Goal: Task Accomplishment & Management: Manage account settings

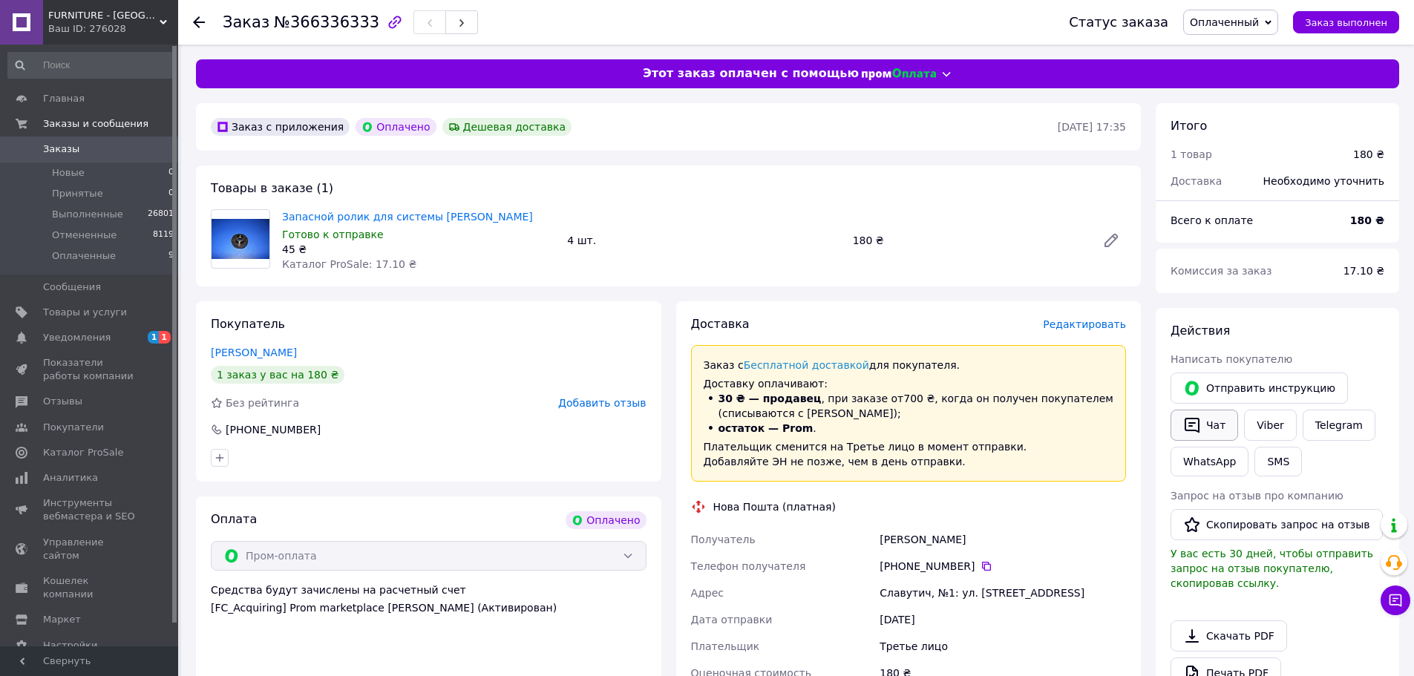
click at [1190, 422] on icon "button" at bounding box center [1192, 425] width 18 height 18
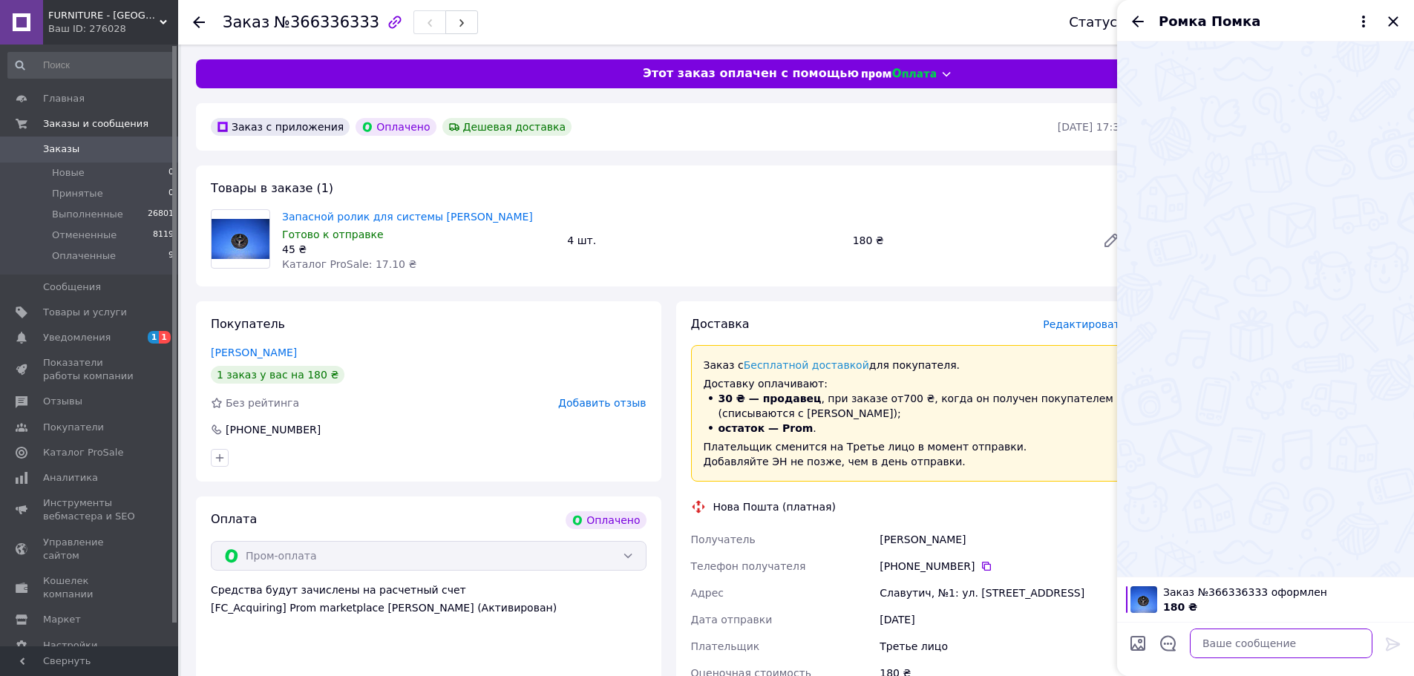
click at [1195, 646] on textarea at bounding box center [1281, 644] width 183 height 30
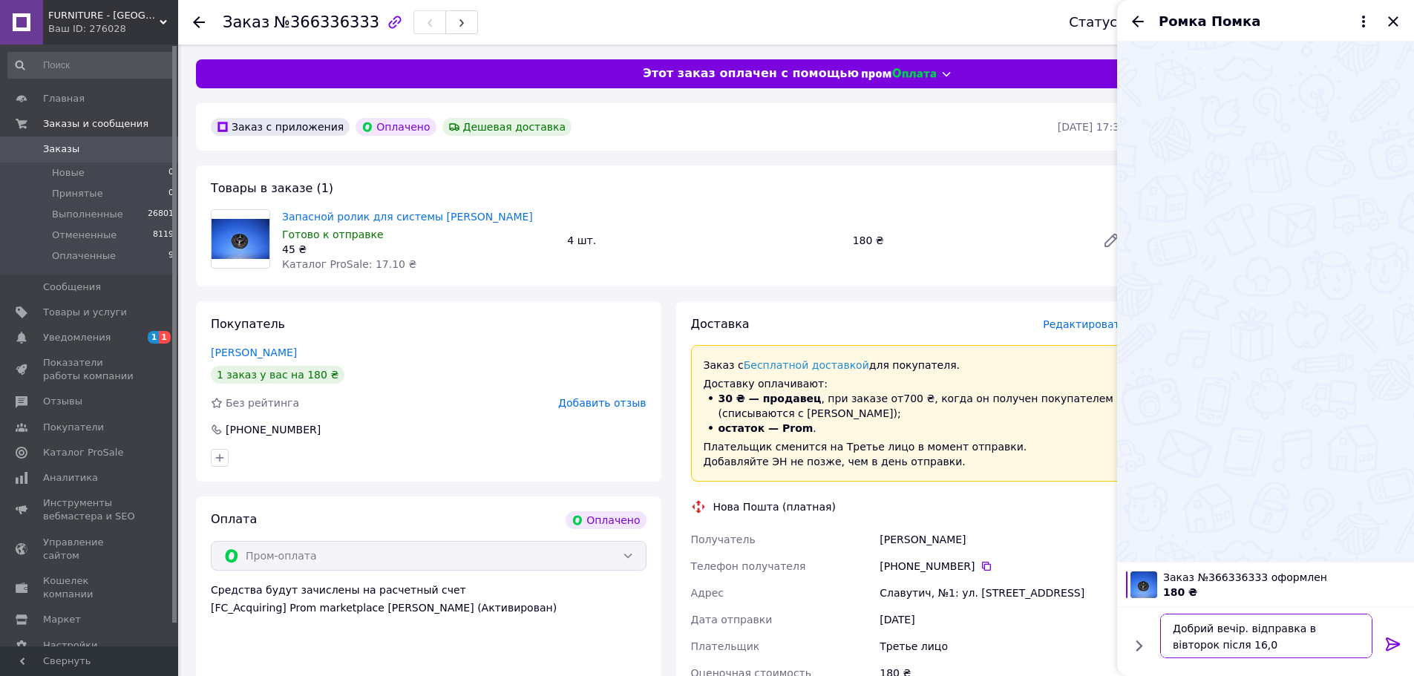
type textarea "Добрий вечір. відправка в вівторок після 16,00"
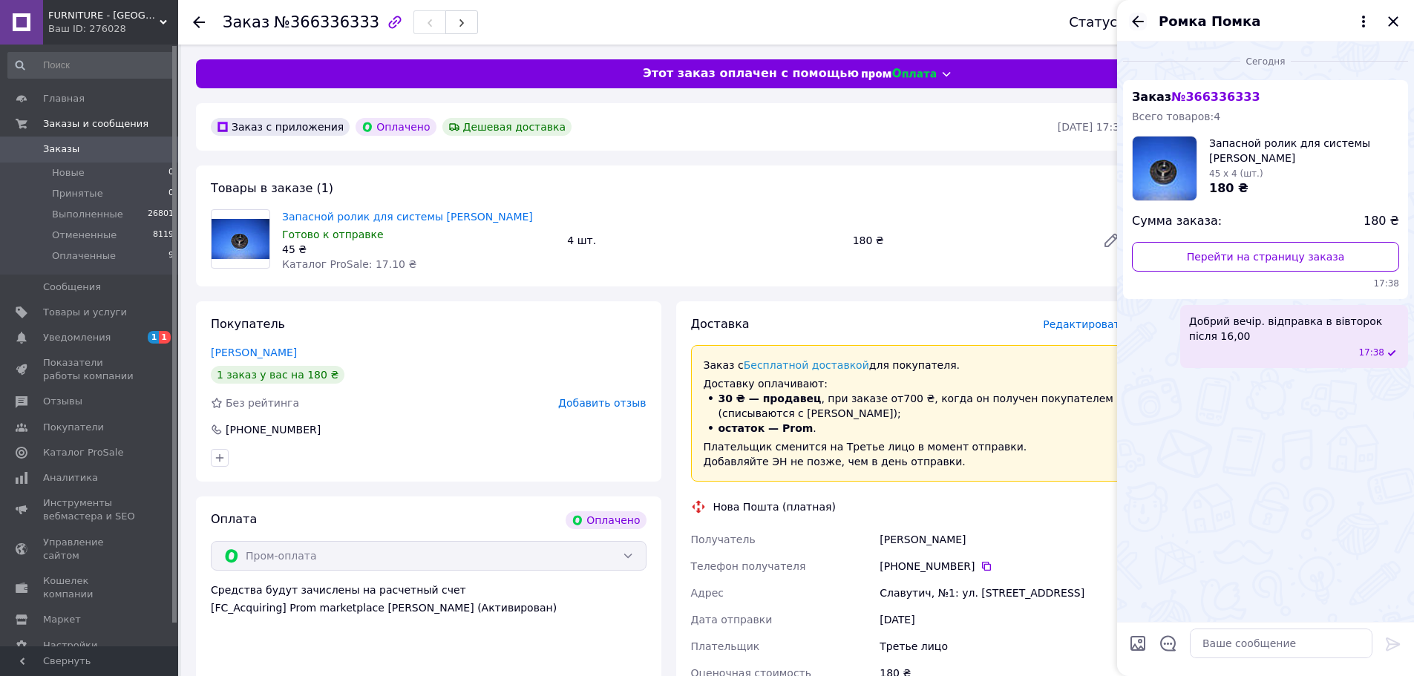
click at [1142, 24] on icon "Назад" at bounding box center [1138, 22] width 18 height 18
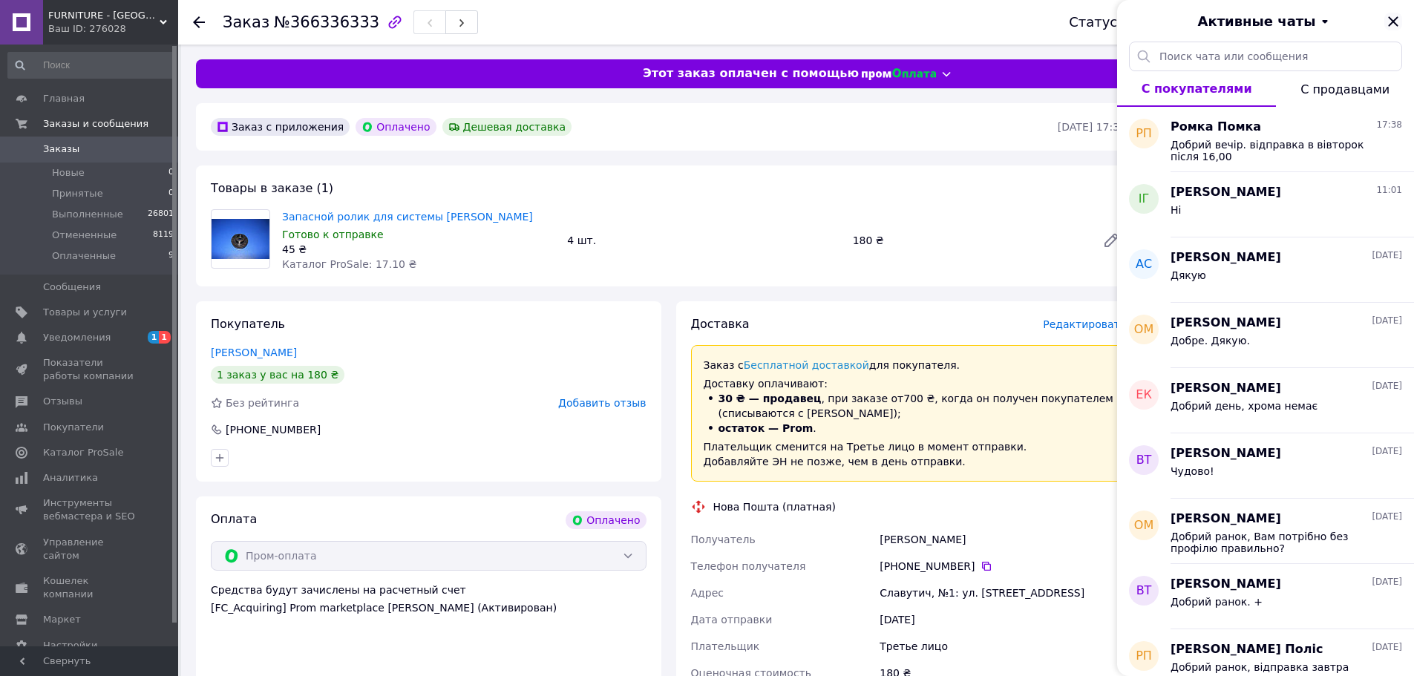
click at [1390, 22] on icon "Закрыть" at bounding box center [1393, 22] width 18 height 18
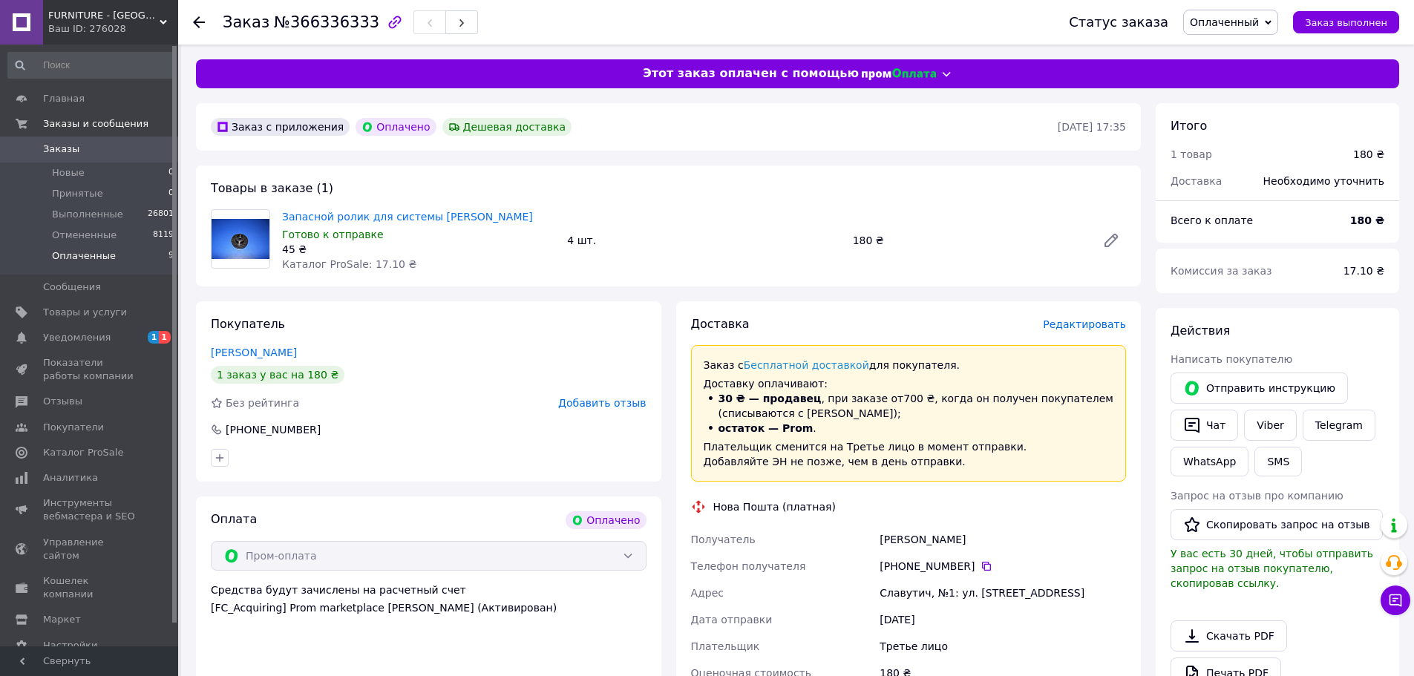
click at [160, 271] on li "Оплаченные 9" at bounding box center [91, 260] width 183 height 28
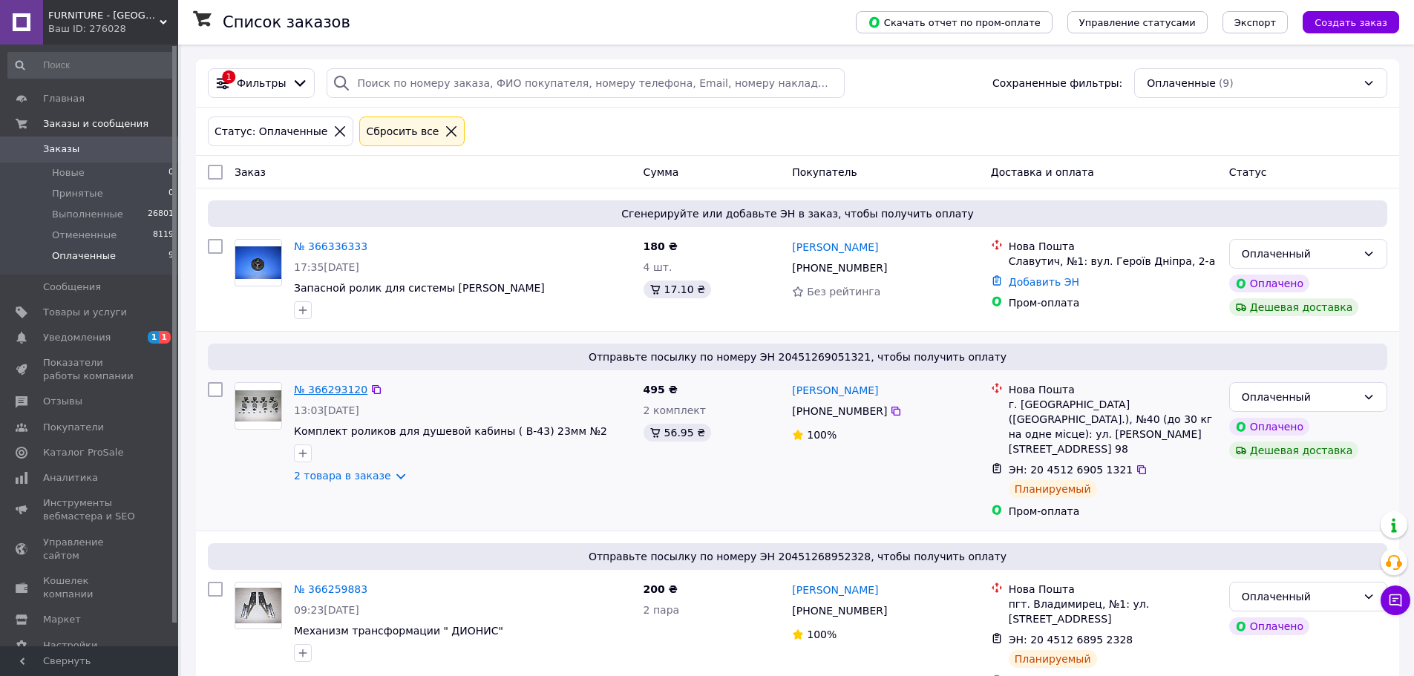
click at [313, 386] on link "№ 366293120" at bounding box center [330, 390] width 73 height 12
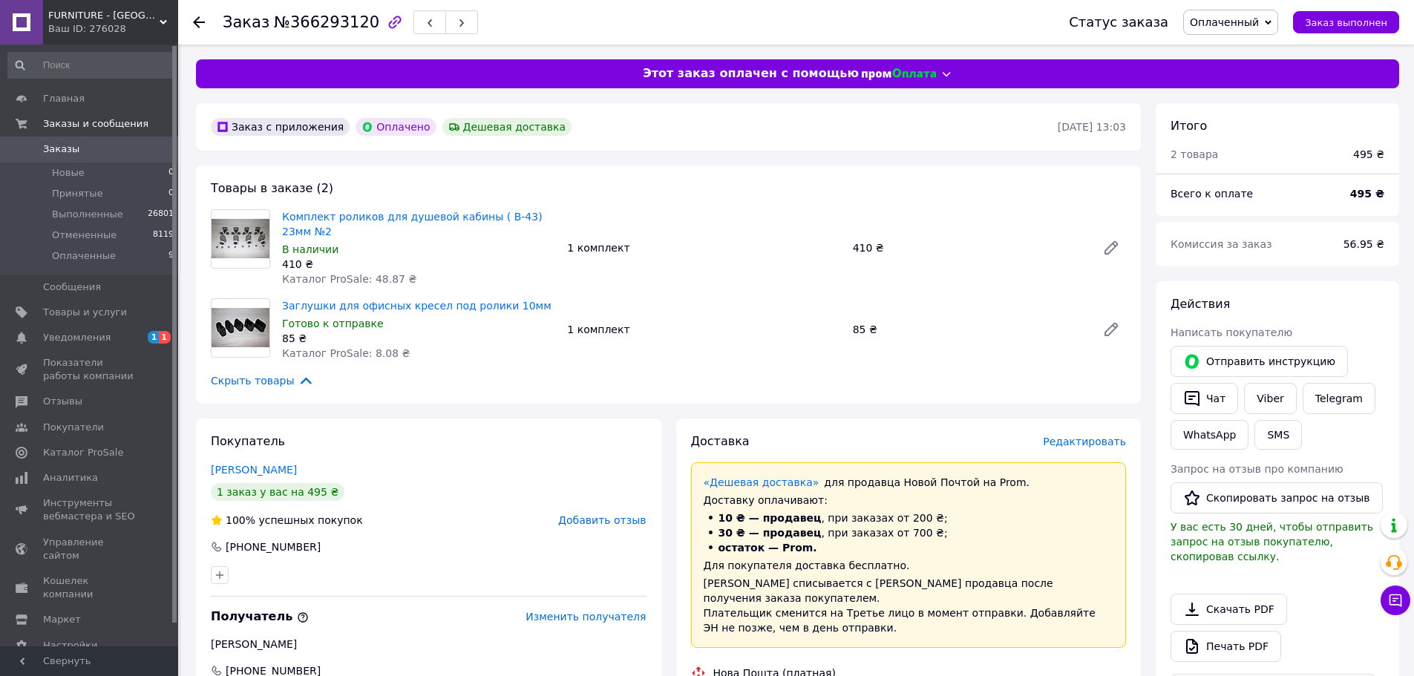
click at [1243, 28] on span "Оплаченный" at bounding box center [1230, 22] width 95 height 25
click at [1222, 75] on li "Выполнен" at bounding box center [1231, 74] width 94 height 22
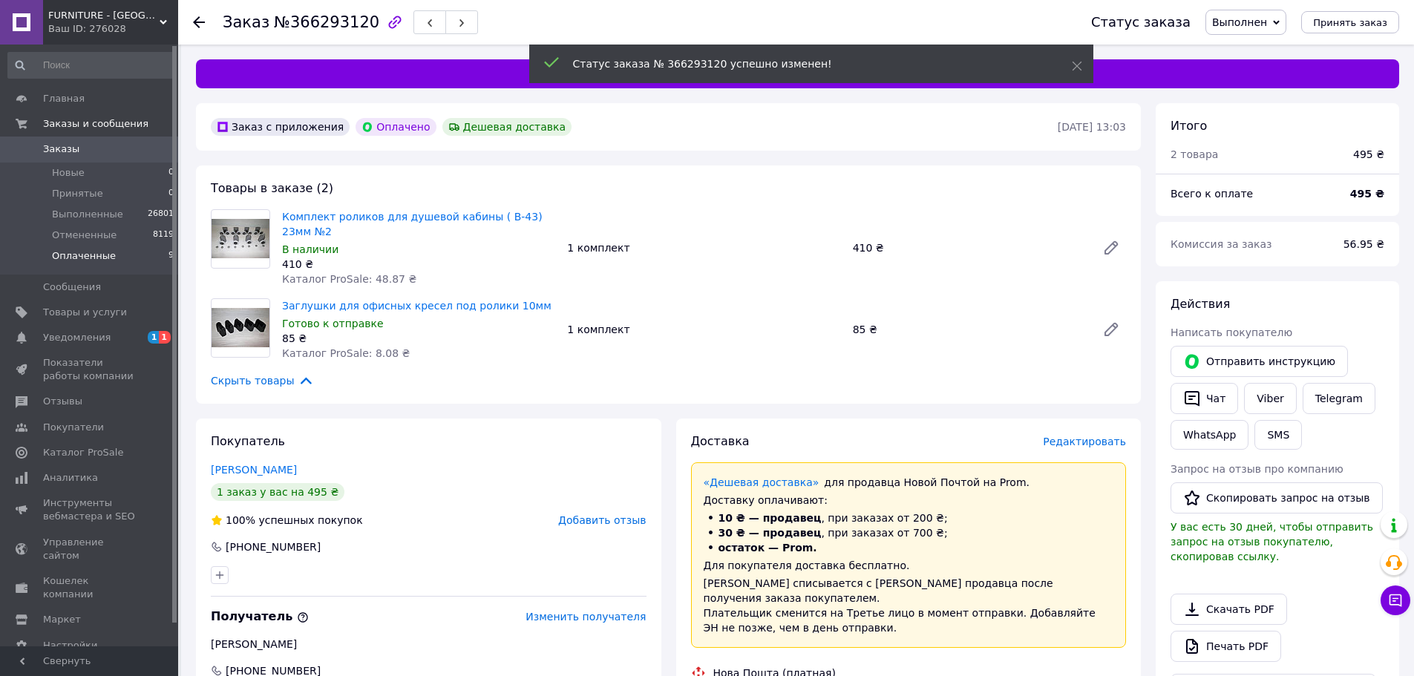
click at [92, 258] on span "Оплаченные" at bounding box center [84, 255] width 64 height 13
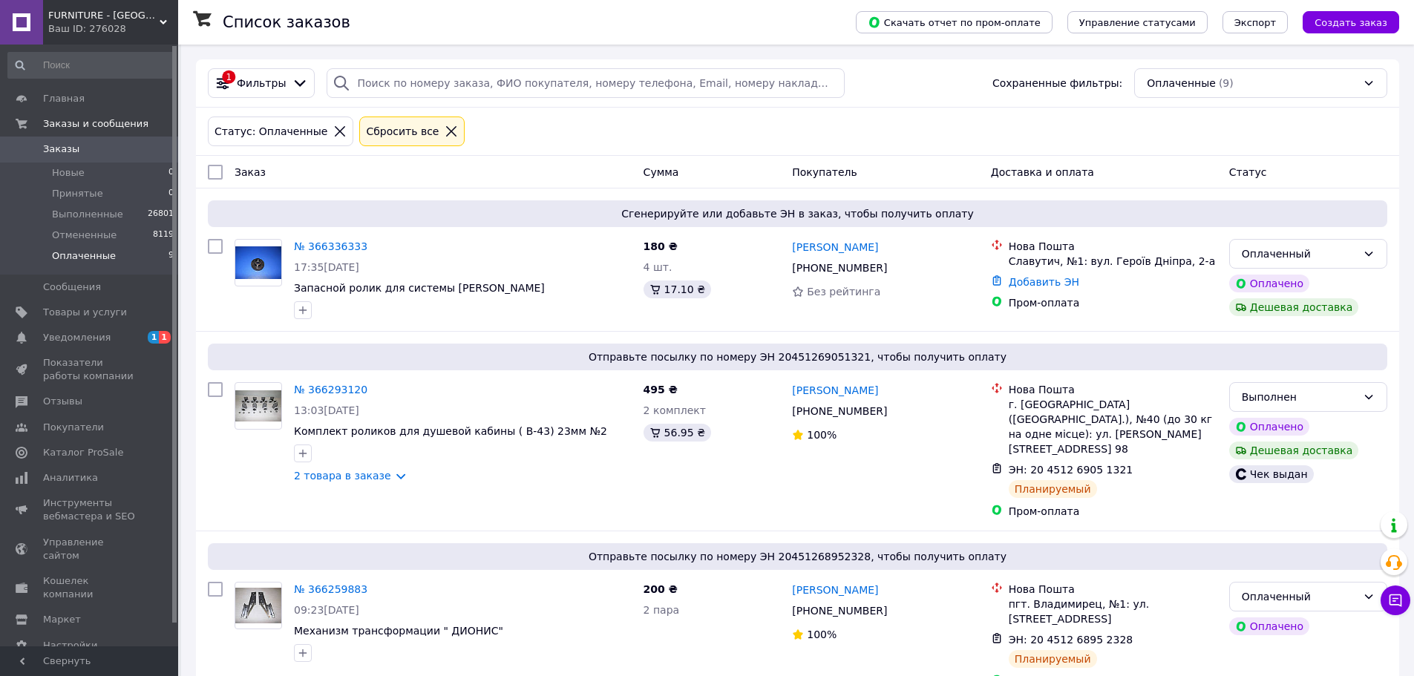
click at [80, 254] on span "Оплаченные" at bounding box center [84, 255] width 64 height 13
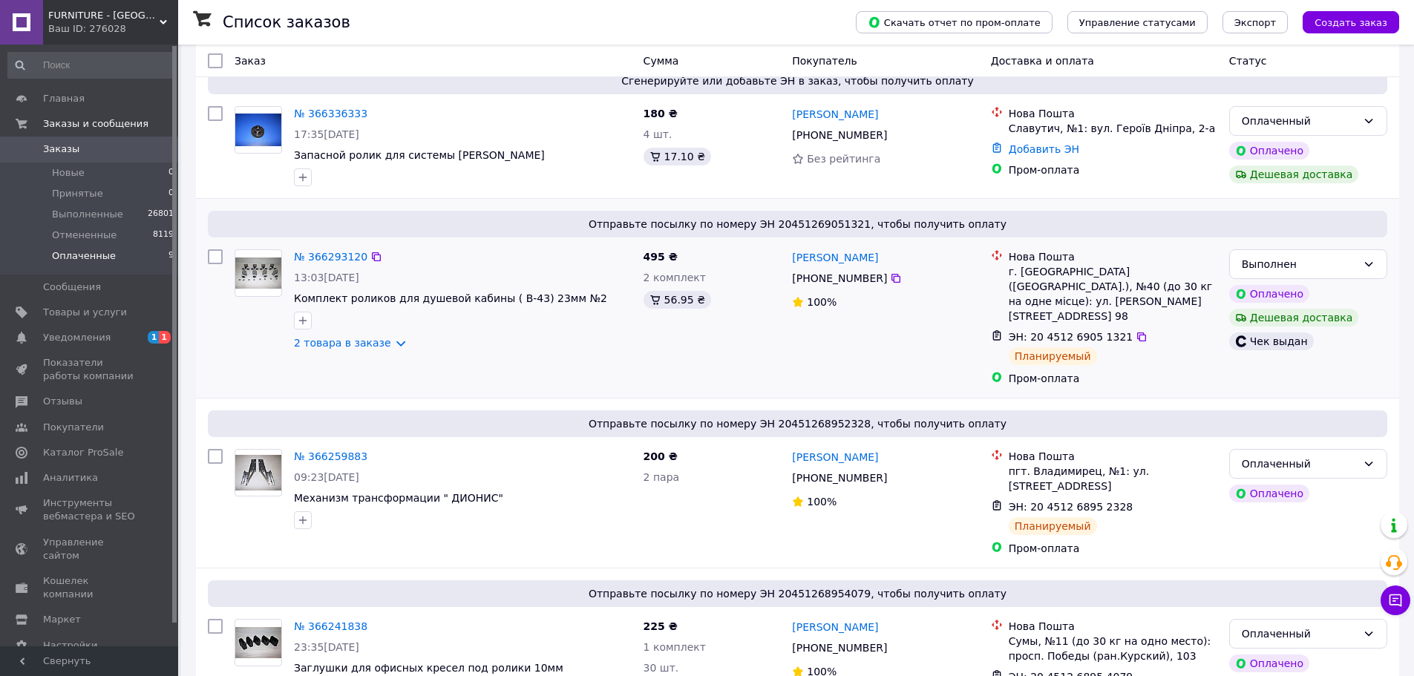
scroll to position [223, 0]
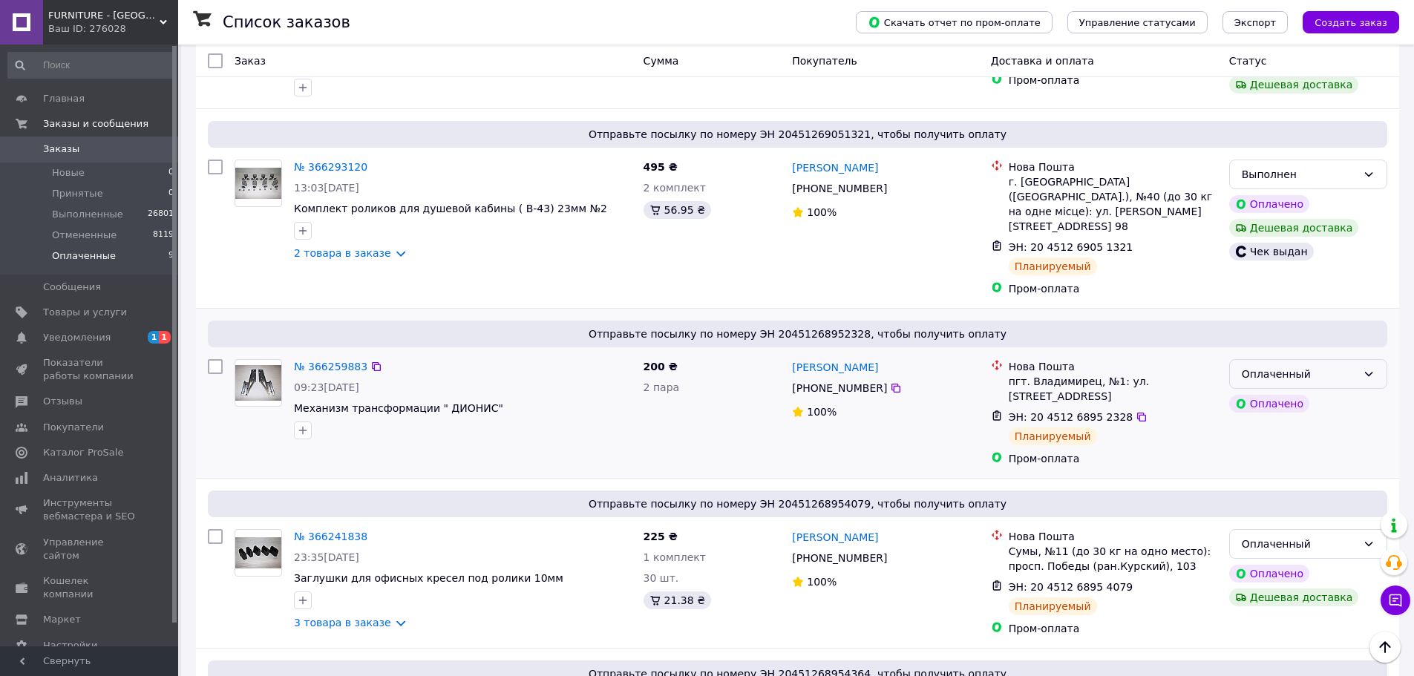
click at [1304, 366] on div "Оплаченный" at bounding box center [1299, 374] width 115 height 16
click at [1258, 418] on li "Выполнен" at bounding box center [1308, 418] width 157 height 27
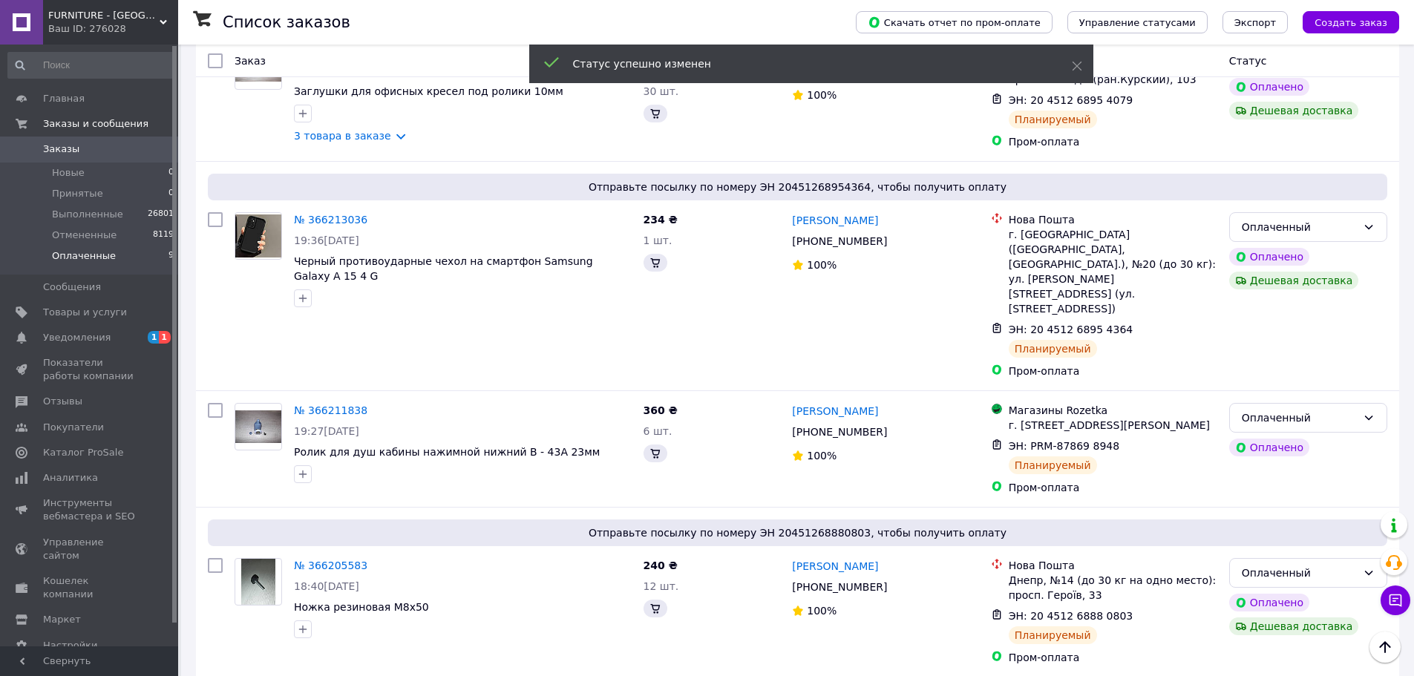
scroll to position [558, 0]
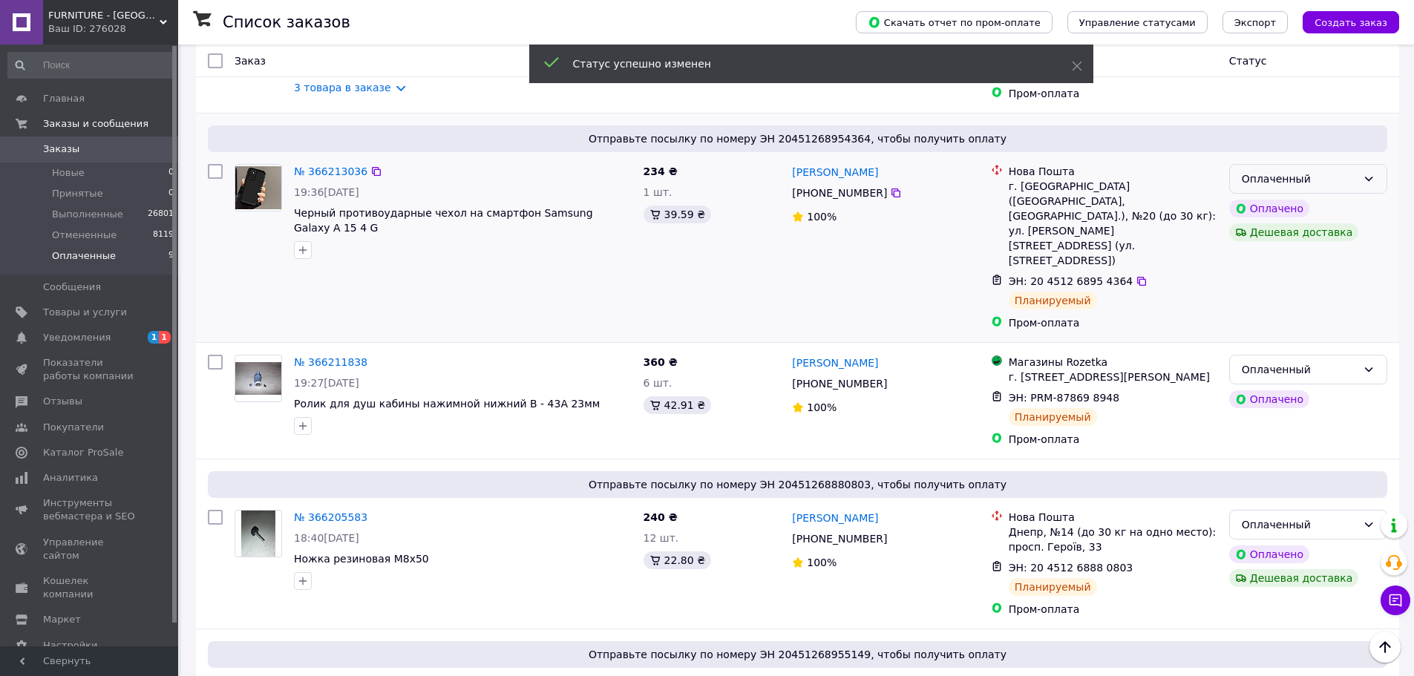
click at [1356, 164] on div "Оплаченный" at bounding box center [1308, 179] width 158 height 30
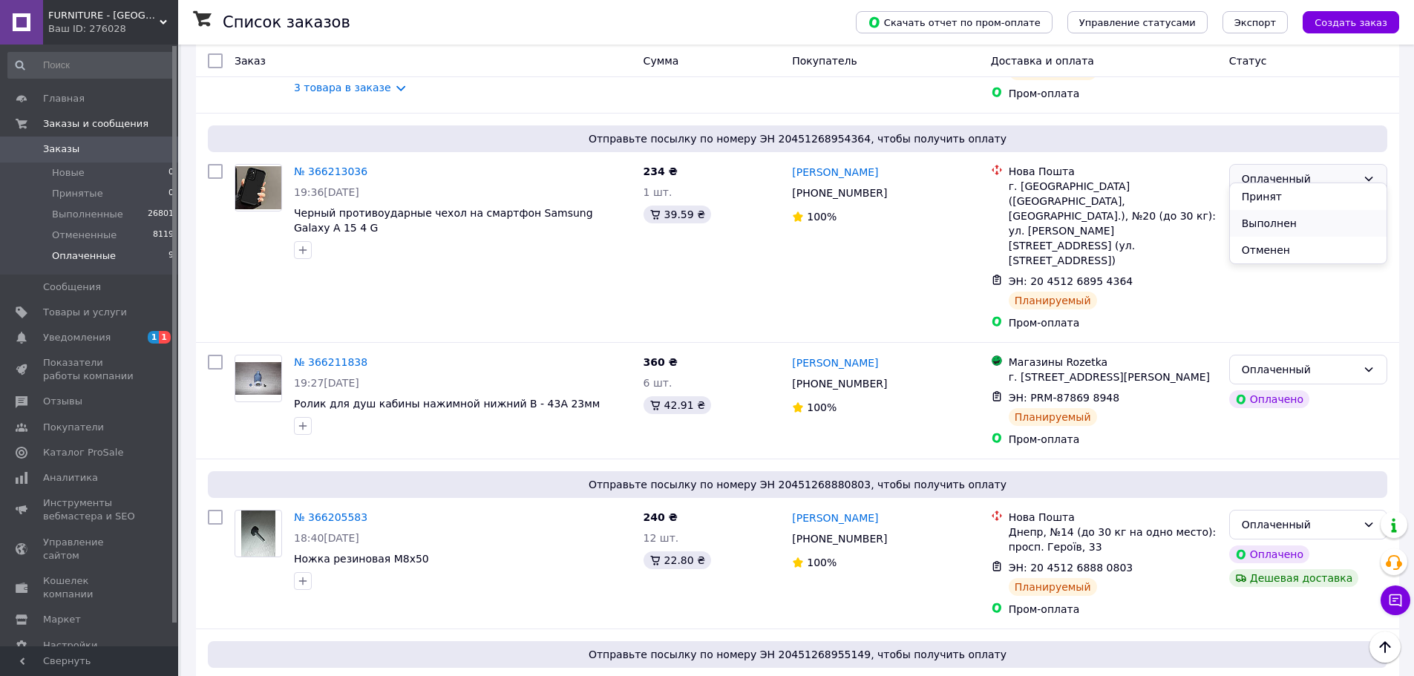
click at [1269, 227] on li "Выполнен" at bounding box center [1308, 223] width 157 height 27
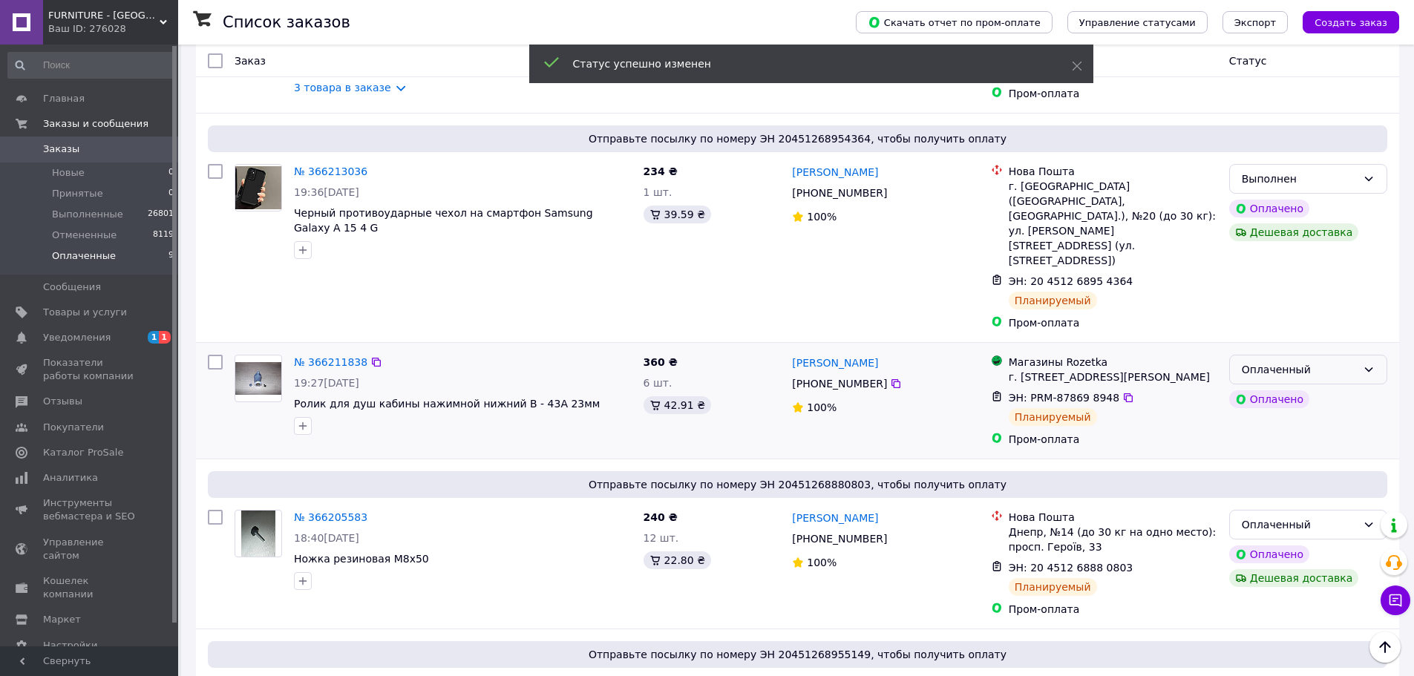
click at [1292, 362] on div "Оплаченный" at bounding box center [1299, 370] width 115 height 16
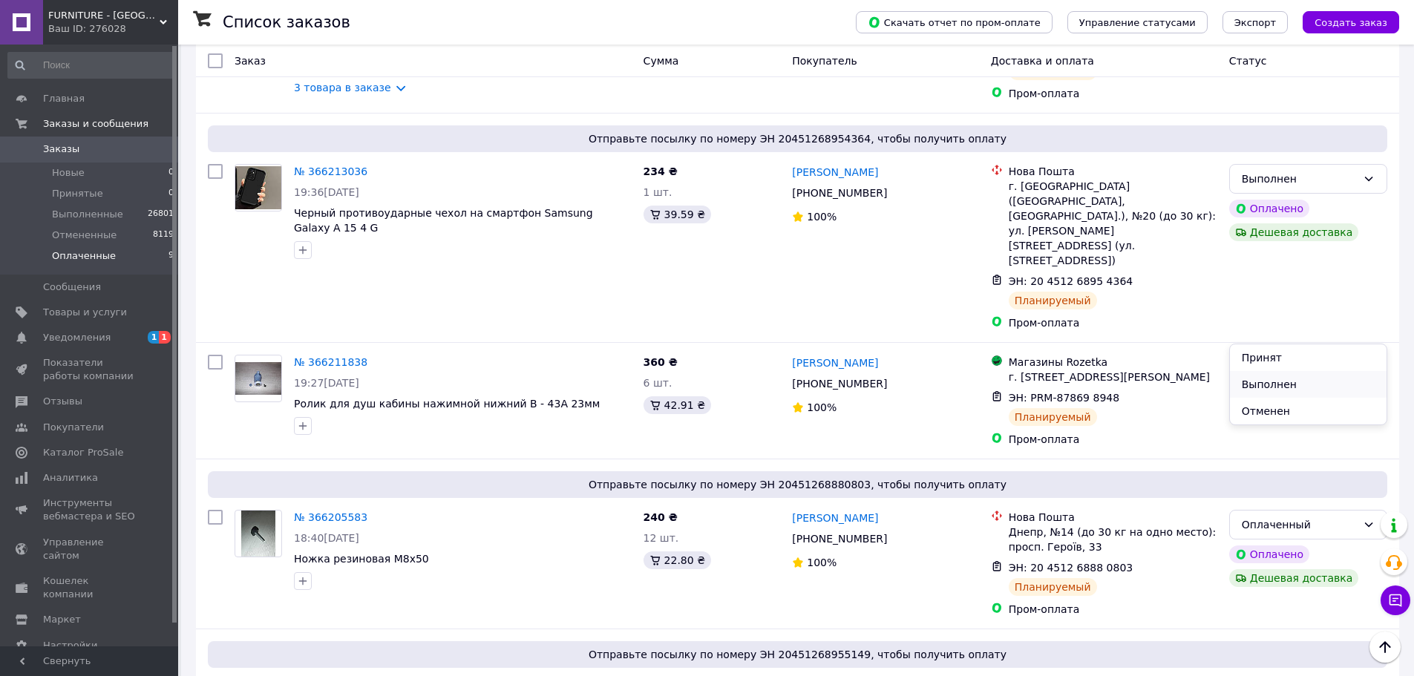
click at [1277, 381] on li "Выполнен" at bounding box center [1308, 384] width 157 height 27
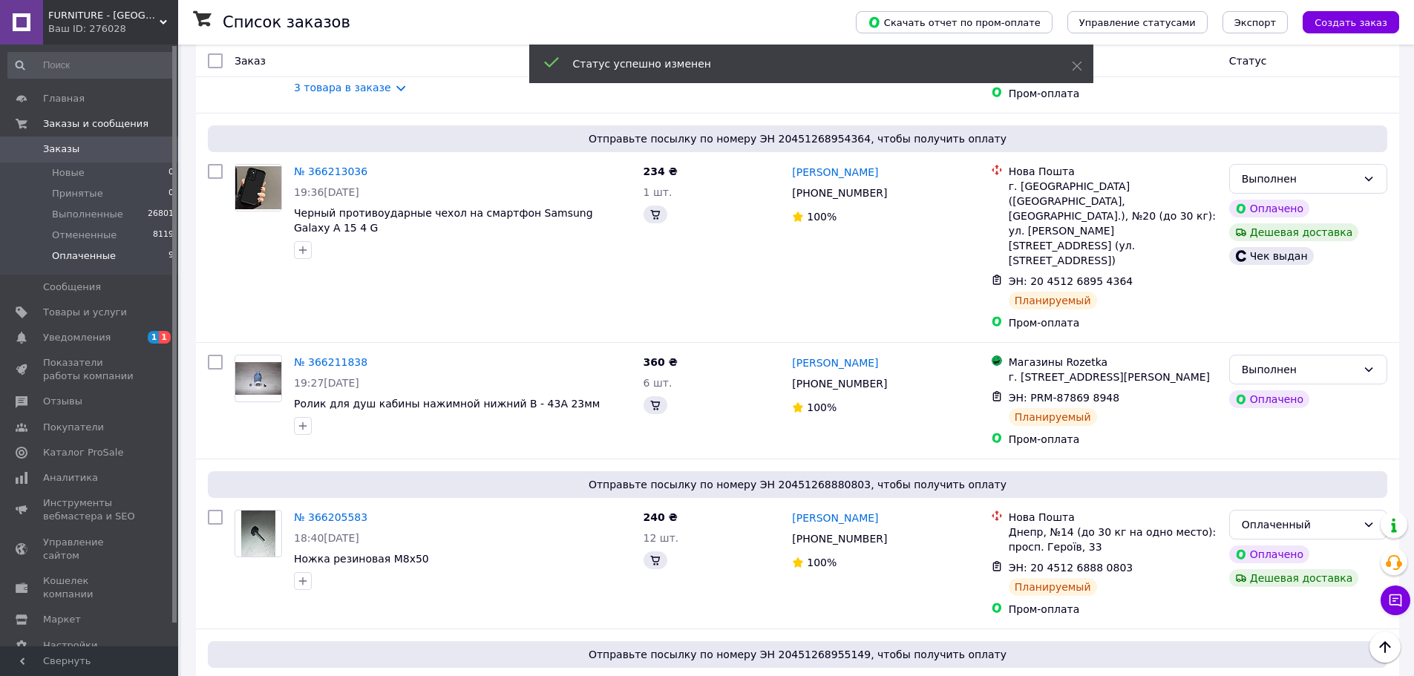
click at [123, 252] on li "Оплаченные 9" at bounding box center [91, 260] width 183 height 28
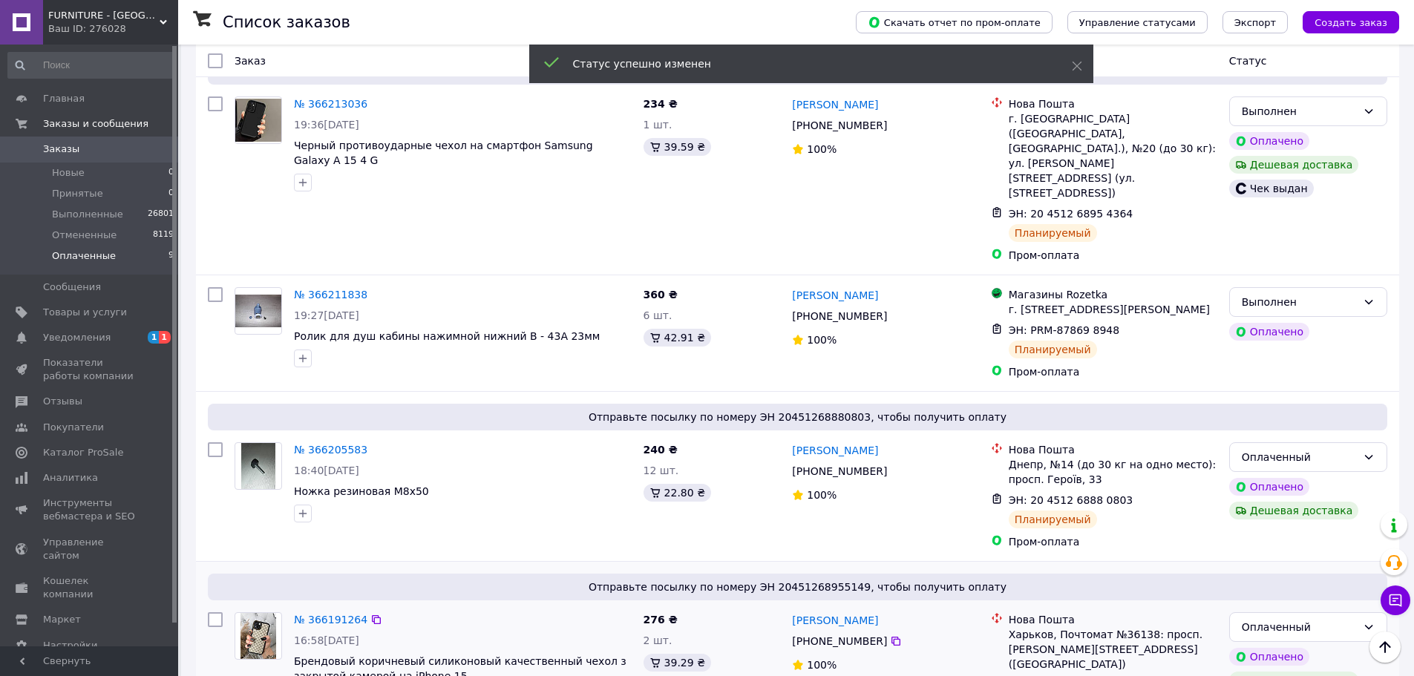
scroll to position [599, 0]
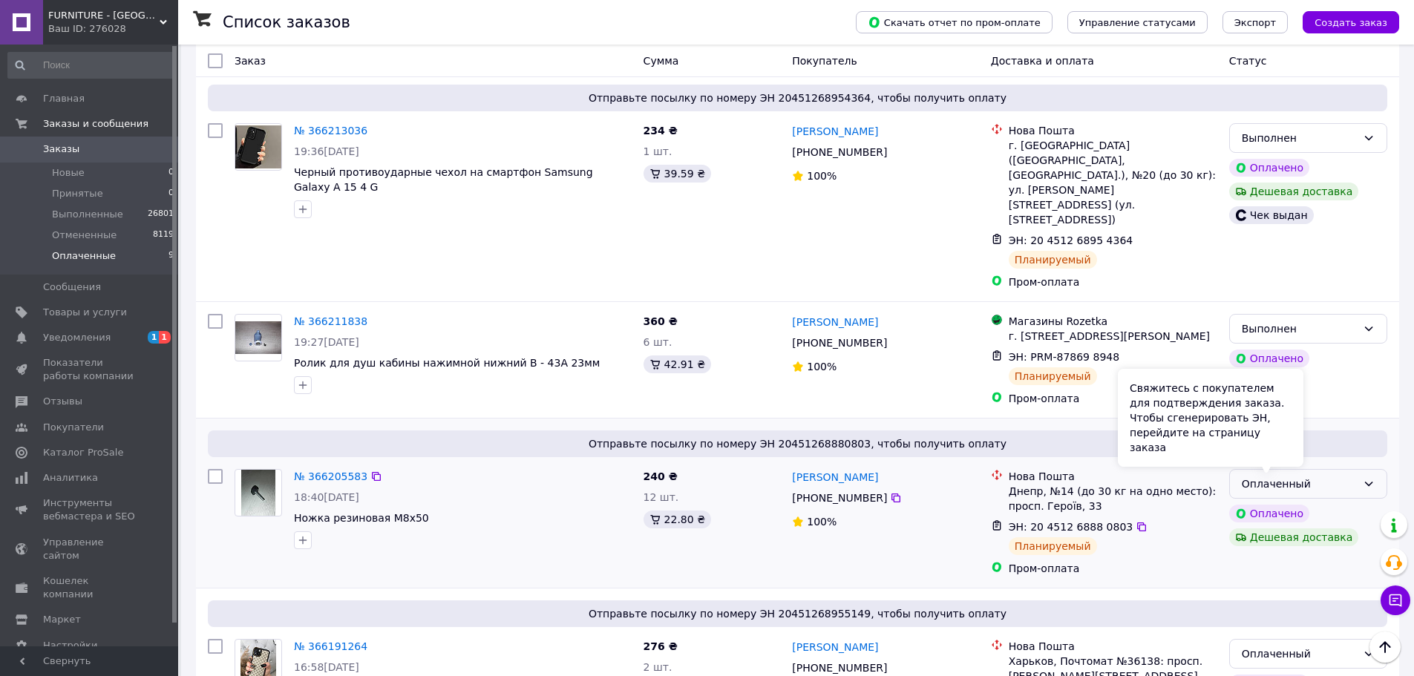
click at [1309, 476] on div "Оплаченный" at bounding box center [1299, 484] width 115 height 16
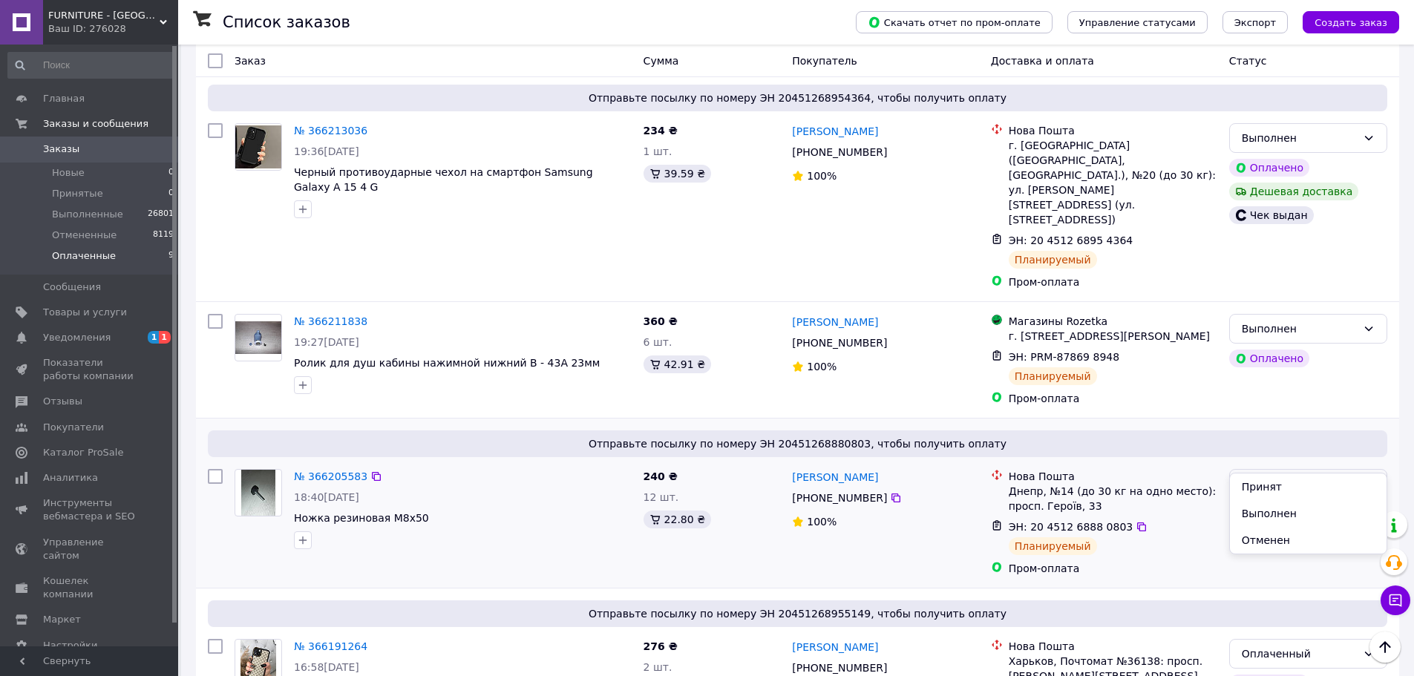
click at [1260, 515] on li "Выполнен" at bounding box center [1308, 513] width 157 height 27
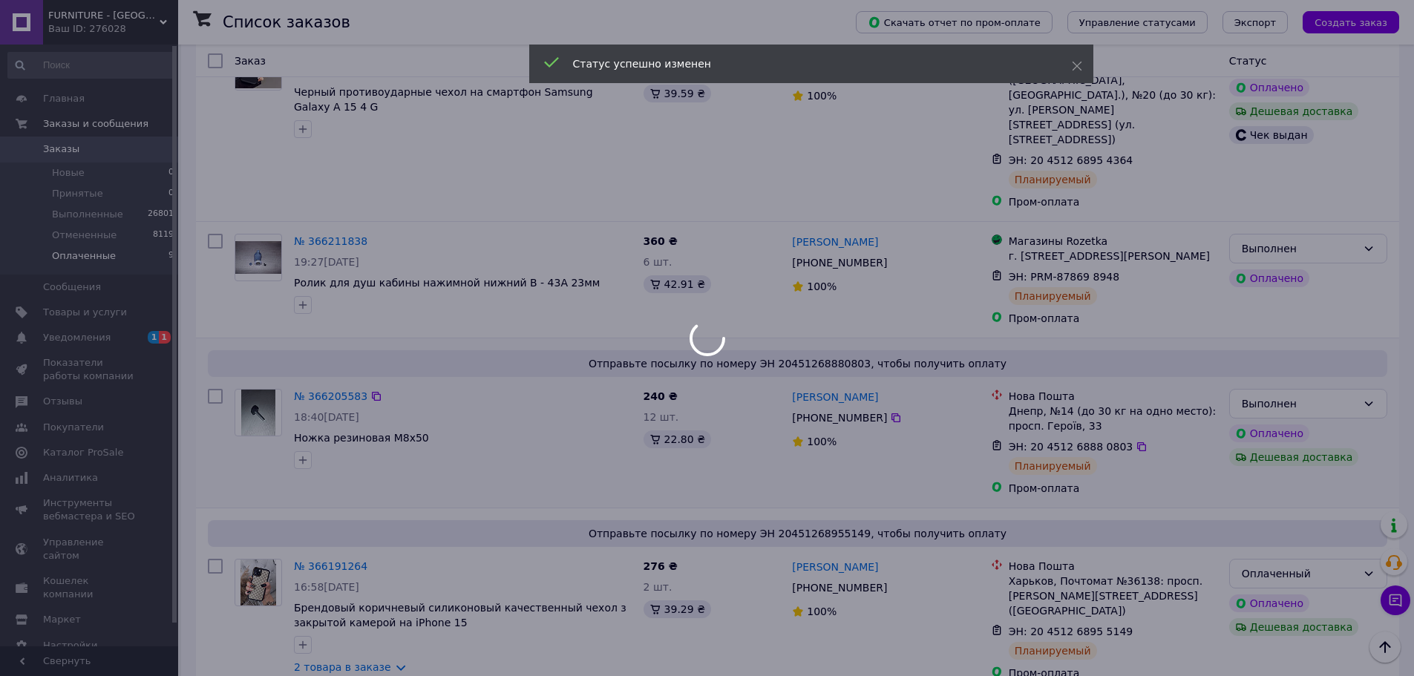
scroll to position [822, 0]
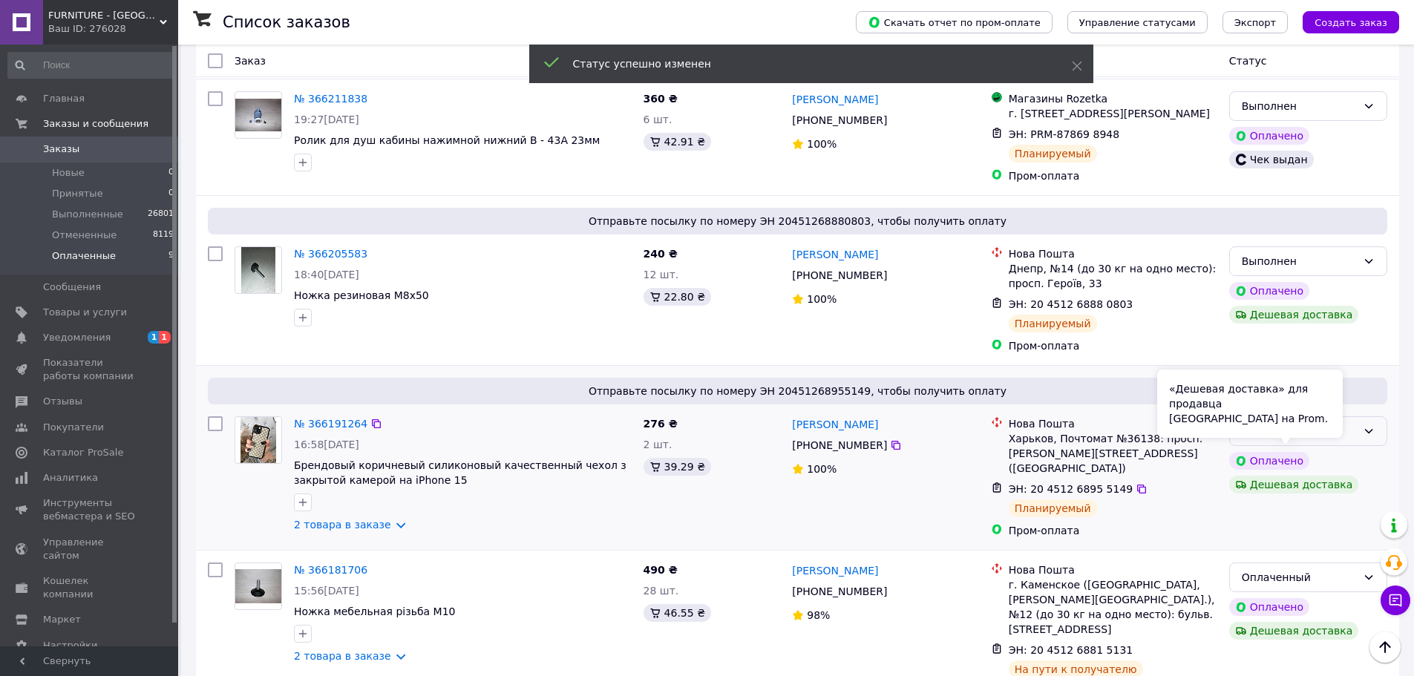
click at [1362, 416] on div "Оплаченный" at bounding box center [1308, 431] width 158 height 30
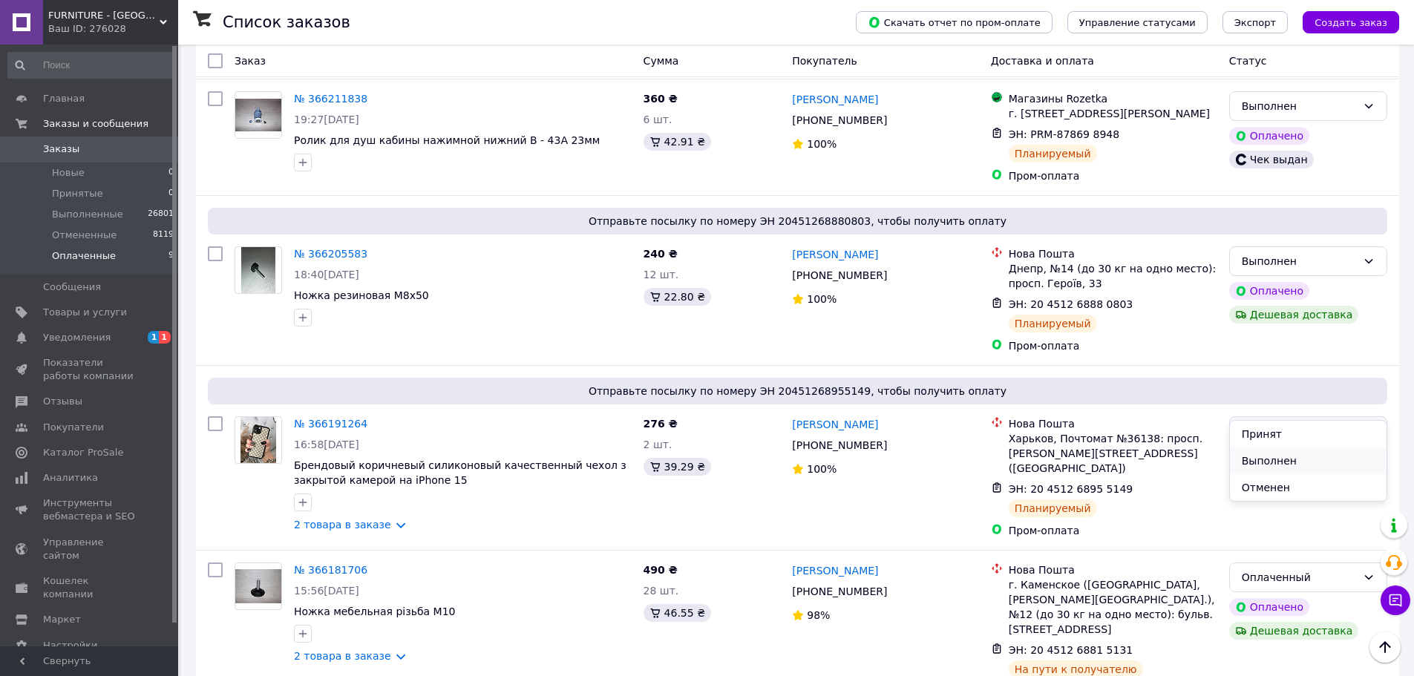
click at [1277, 459] on li "Выполнен" at bounding box center [1308, 461] width 157 height 27
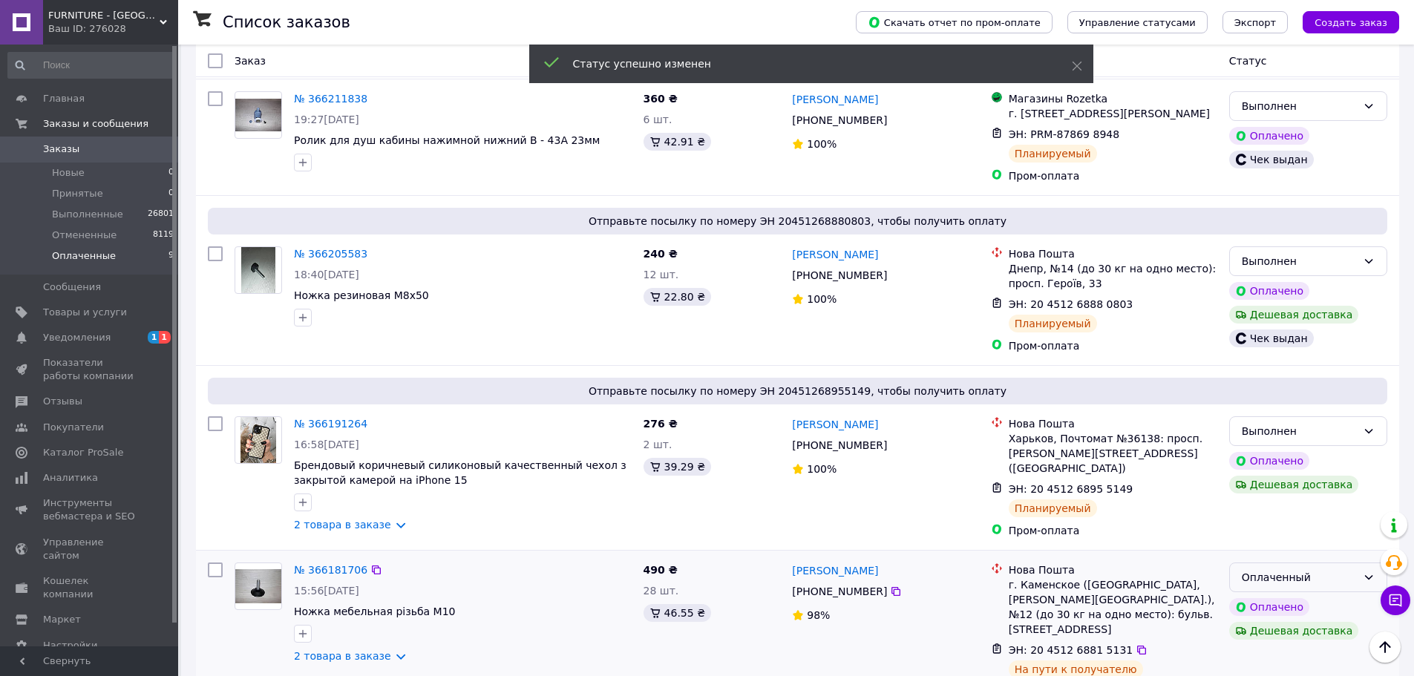
click at [1337, 569] on div "Оплаченный" at bounding box center [1299, 577] width 115 height 16
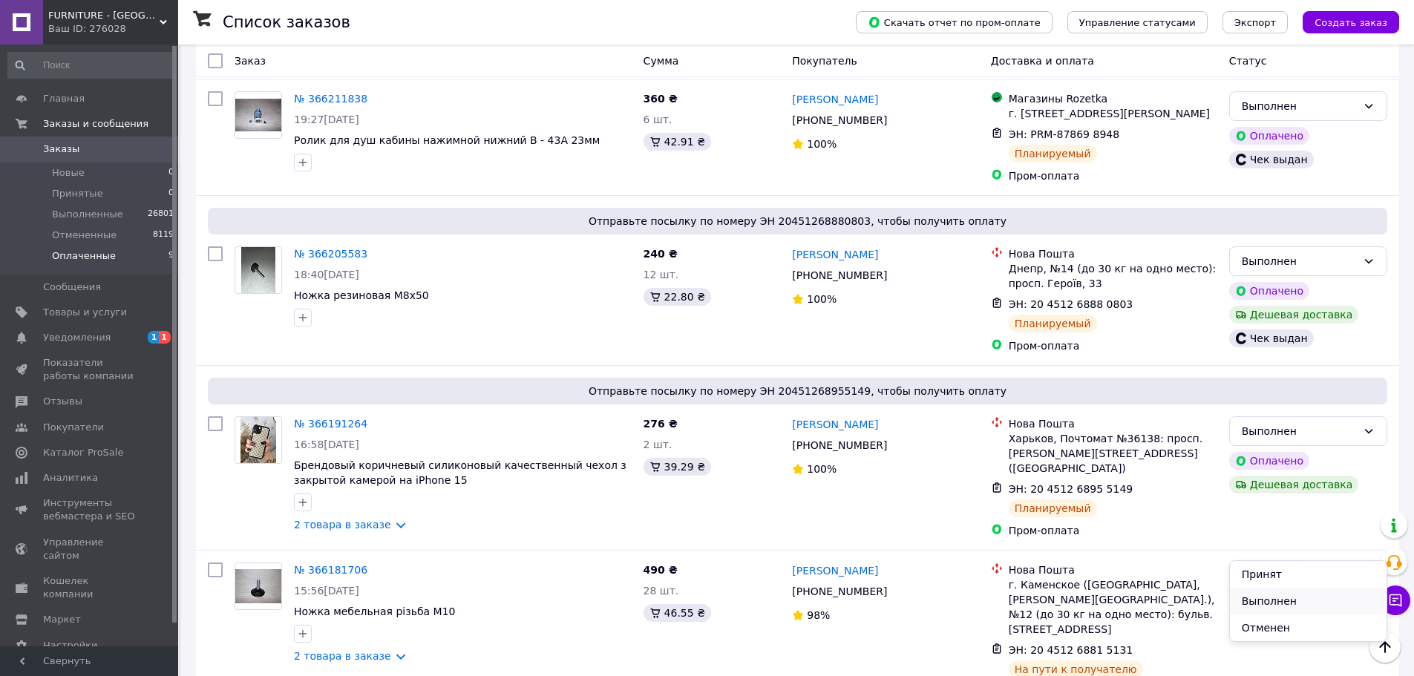
click at [1282, 605] on li "Выполнен" at bounding box center [1308, 601] width 157 height 27
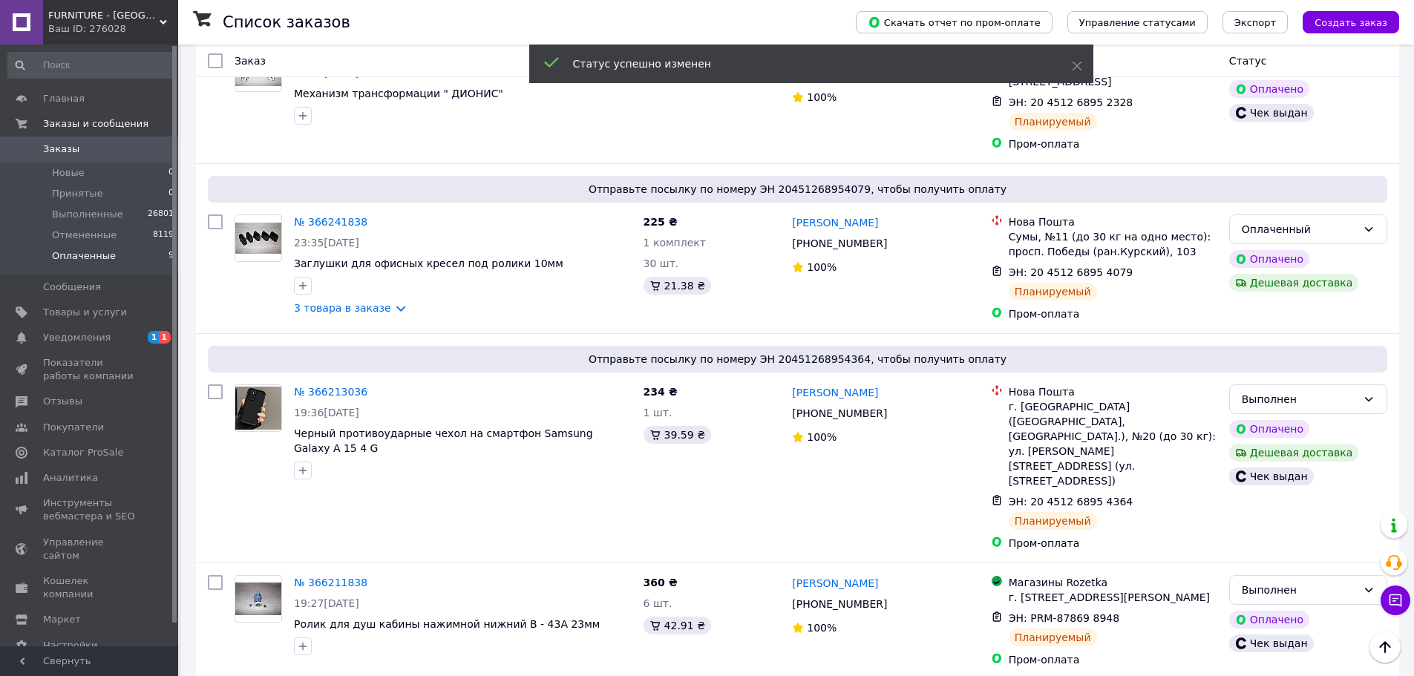
scroll to position [264, 0]
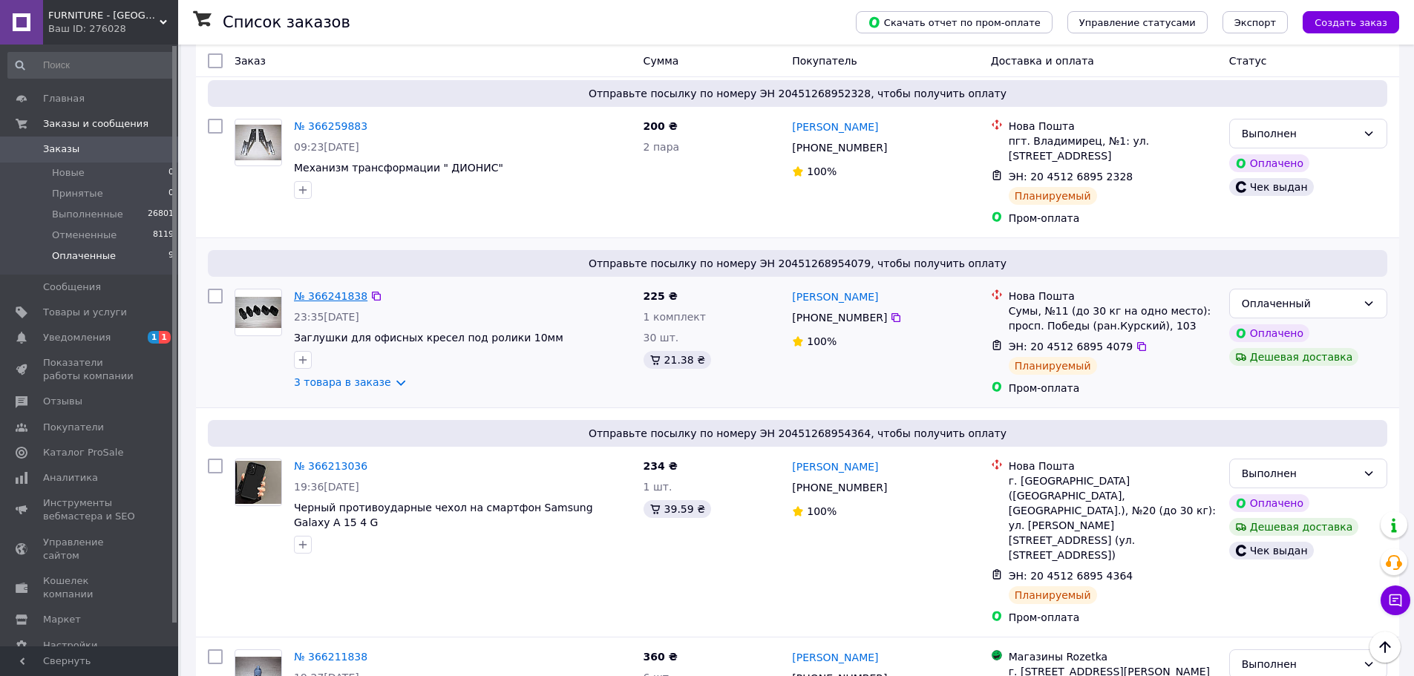
click at [296, 290] on link "№ 366241838" at bounding box center [330, 296] width 73 height 12
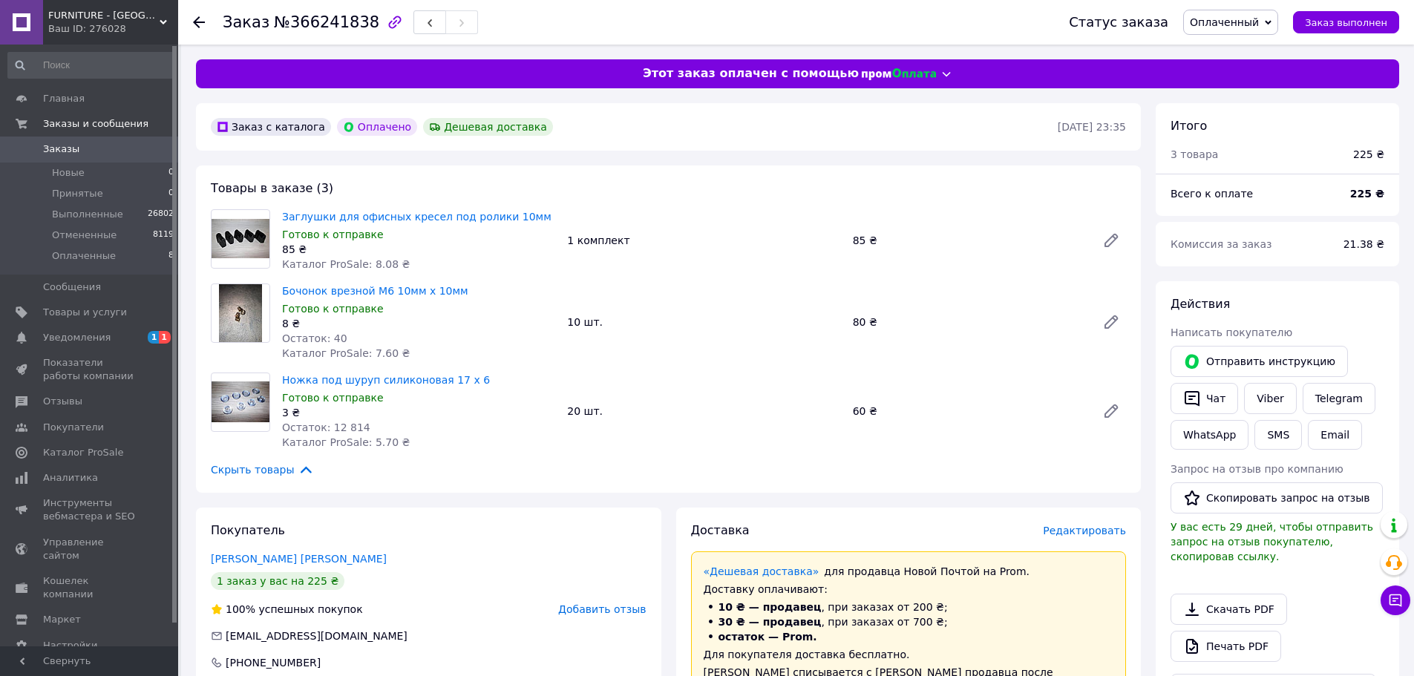
click at [1258, 26] on span "Оплаченный" at bounding box center [1224, 22] width 69 height 12
click at [1235, 76] on li "Выполнен" at bounding box center [1231, 74] width 94 height 22
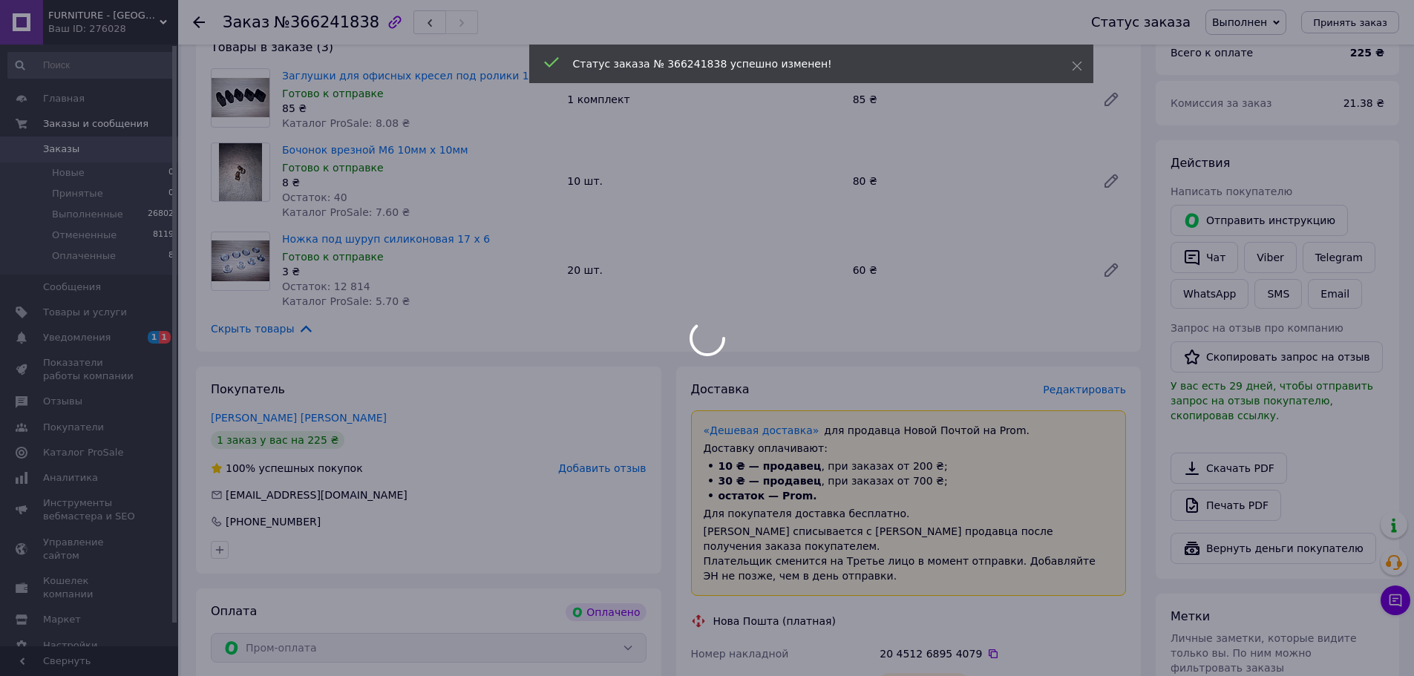
scroll to position [223, 0]
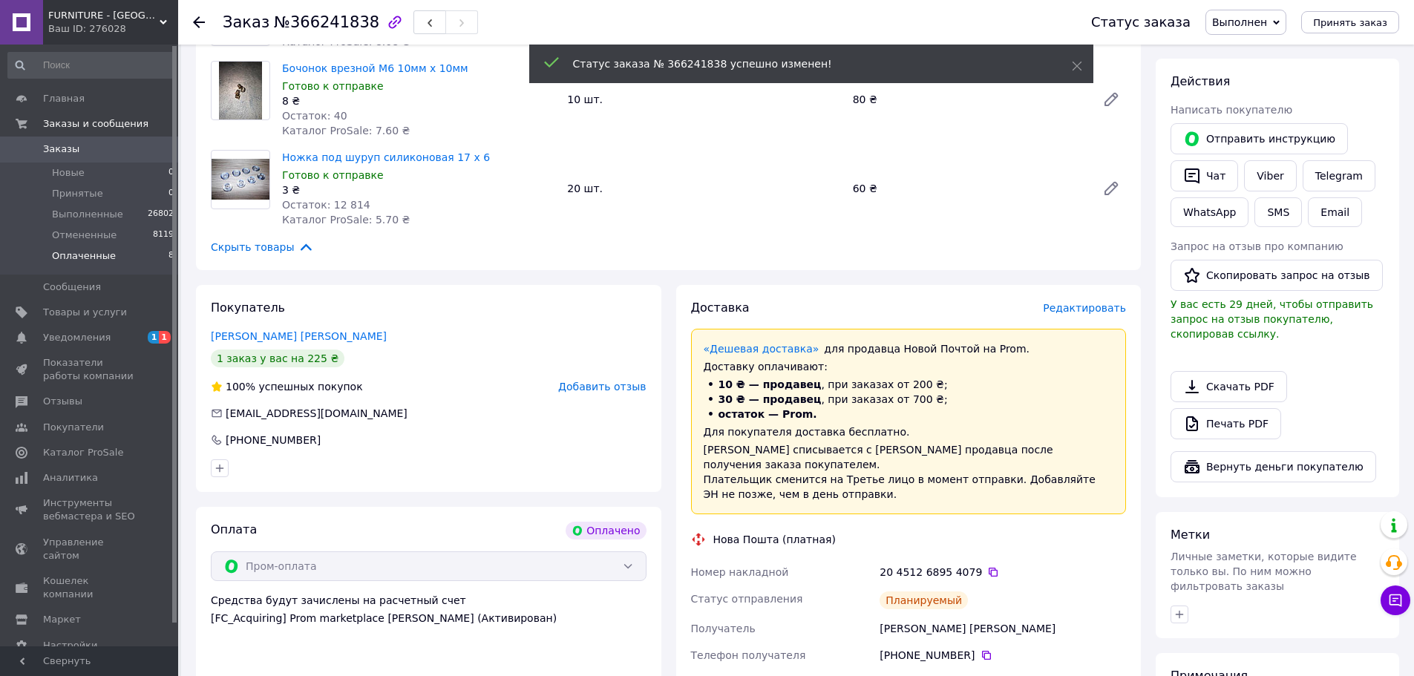
click at [111, 255] on li "Оплаченные 8" at bounding box center [91, 260] width 183 height 28
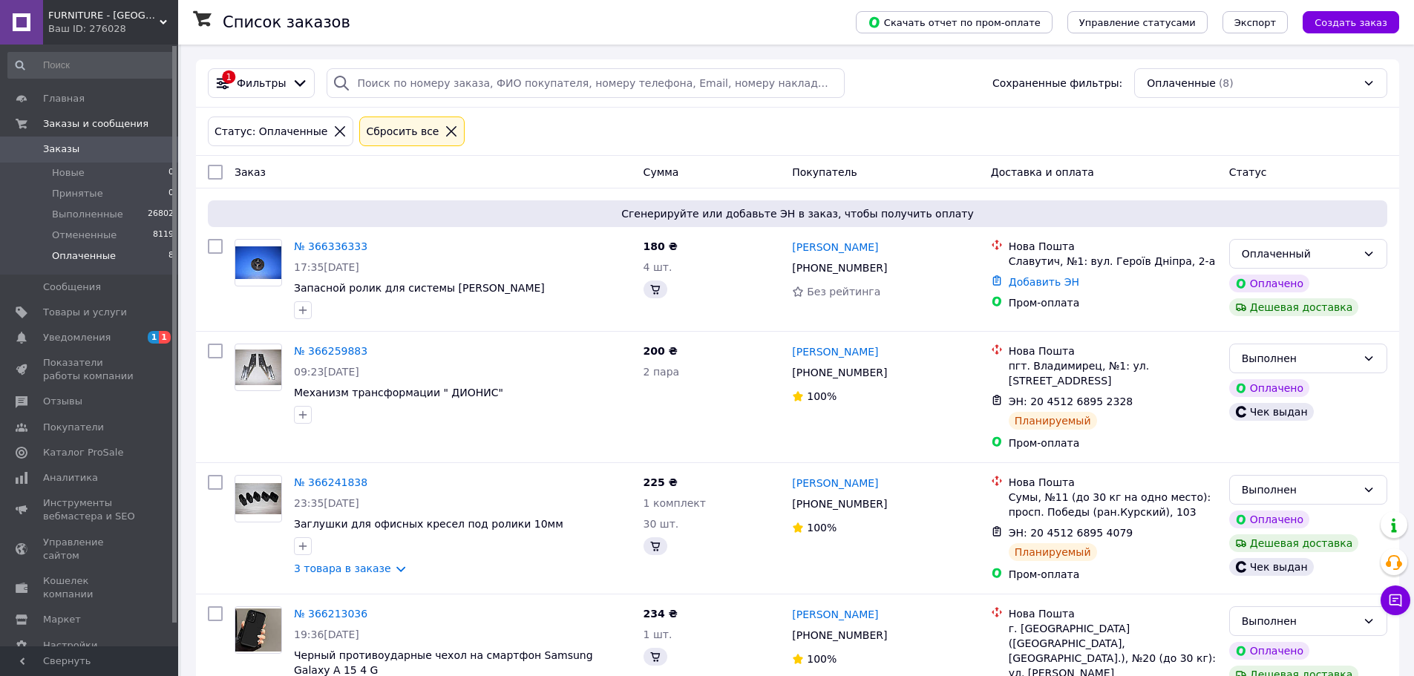
click at [98, 261] on span "Оплаченные" at bounding box center [84, 255] width 64 height 13
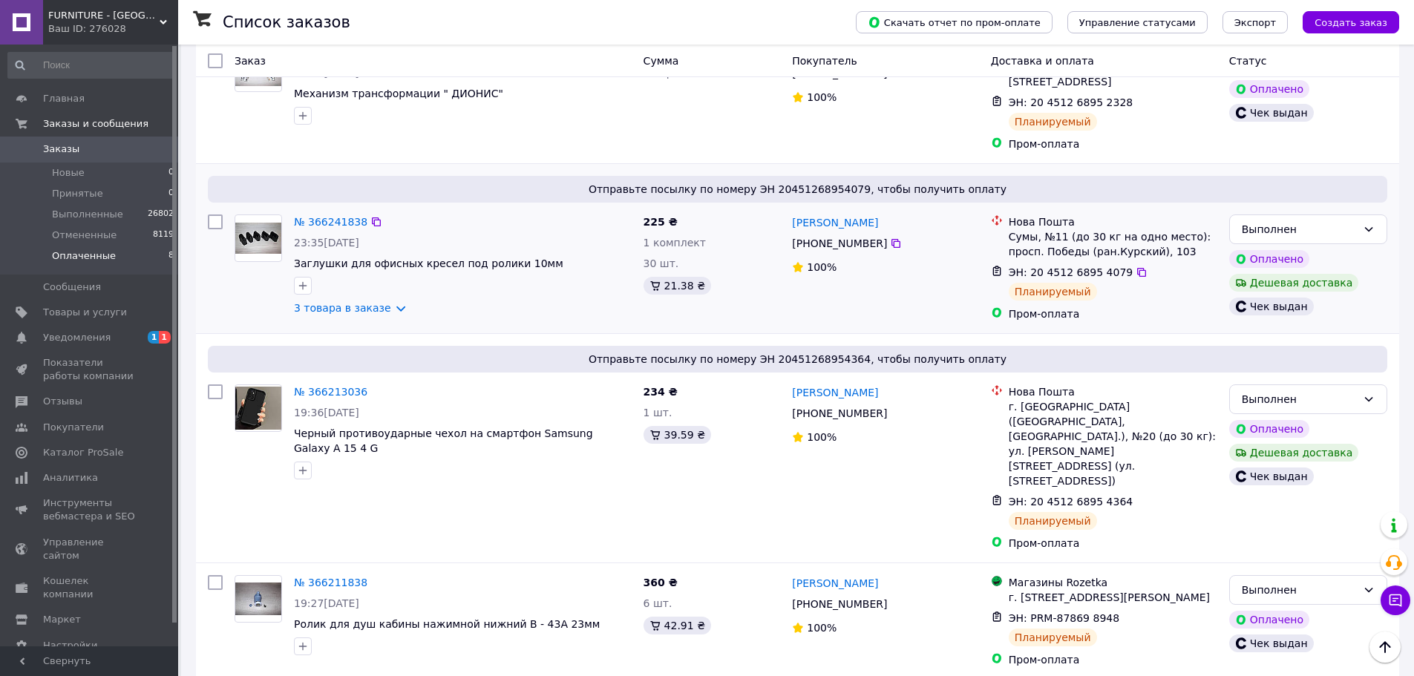
scroll to position [41, 0]
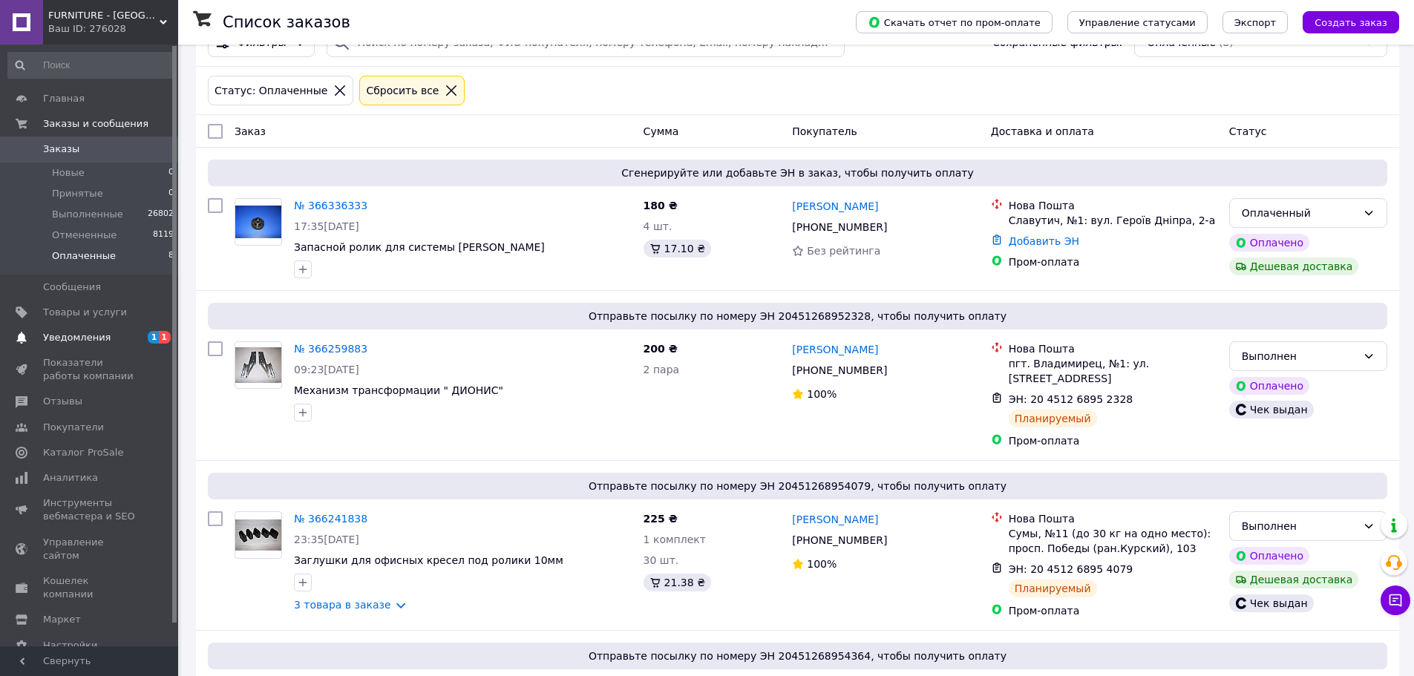
click at [123, 340] on span "Уведомления" at bounding box center [90, 337] width 94 height 13
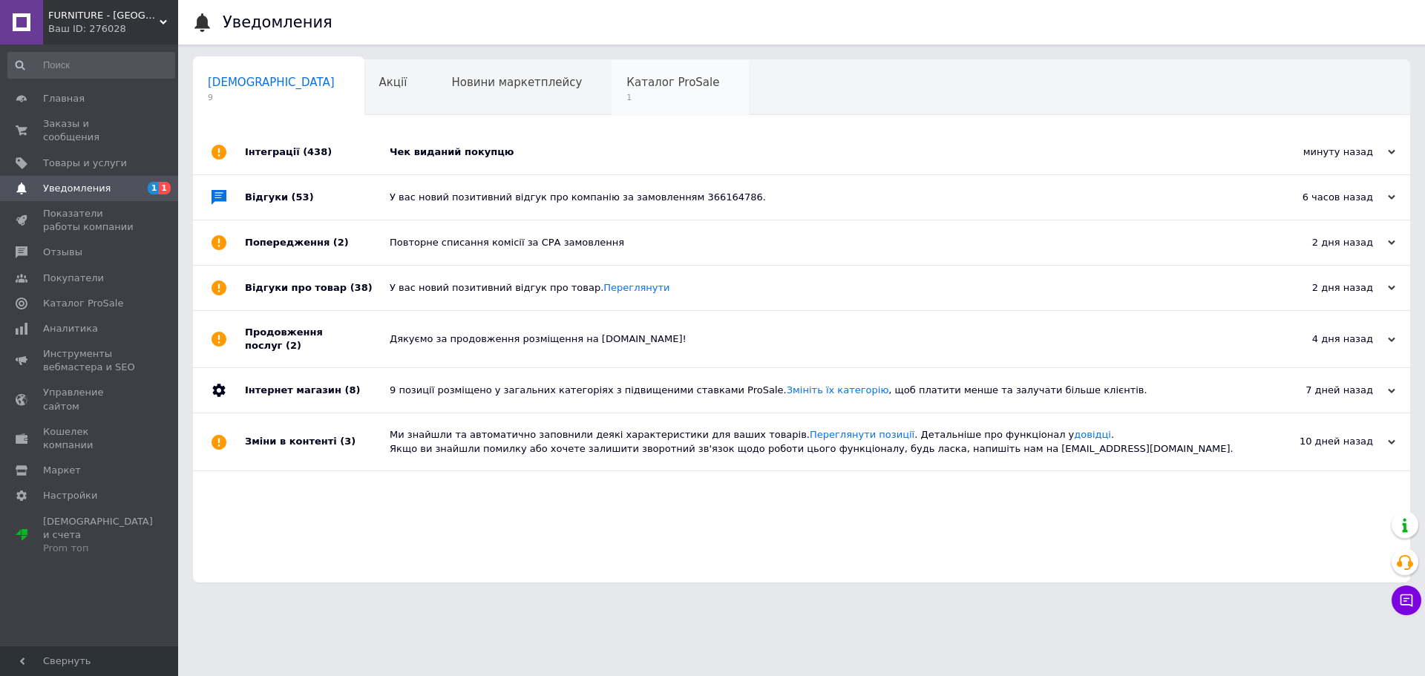
click at [627, 82] on span "Каталог ProSale" at bounding box center [673, 82] width 93 height 13
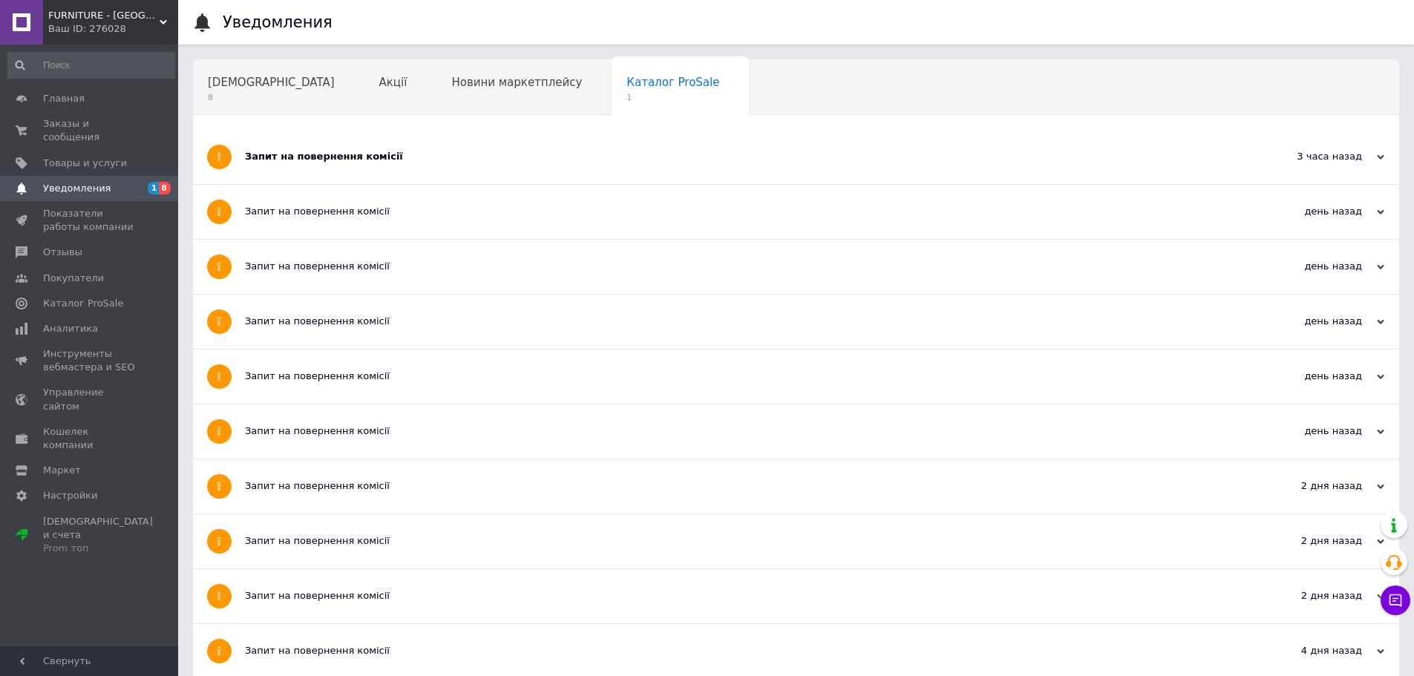
click at [313, 163] on div "Запит на повернення комісії" at bounding box center [740, 156] width 991 height 13
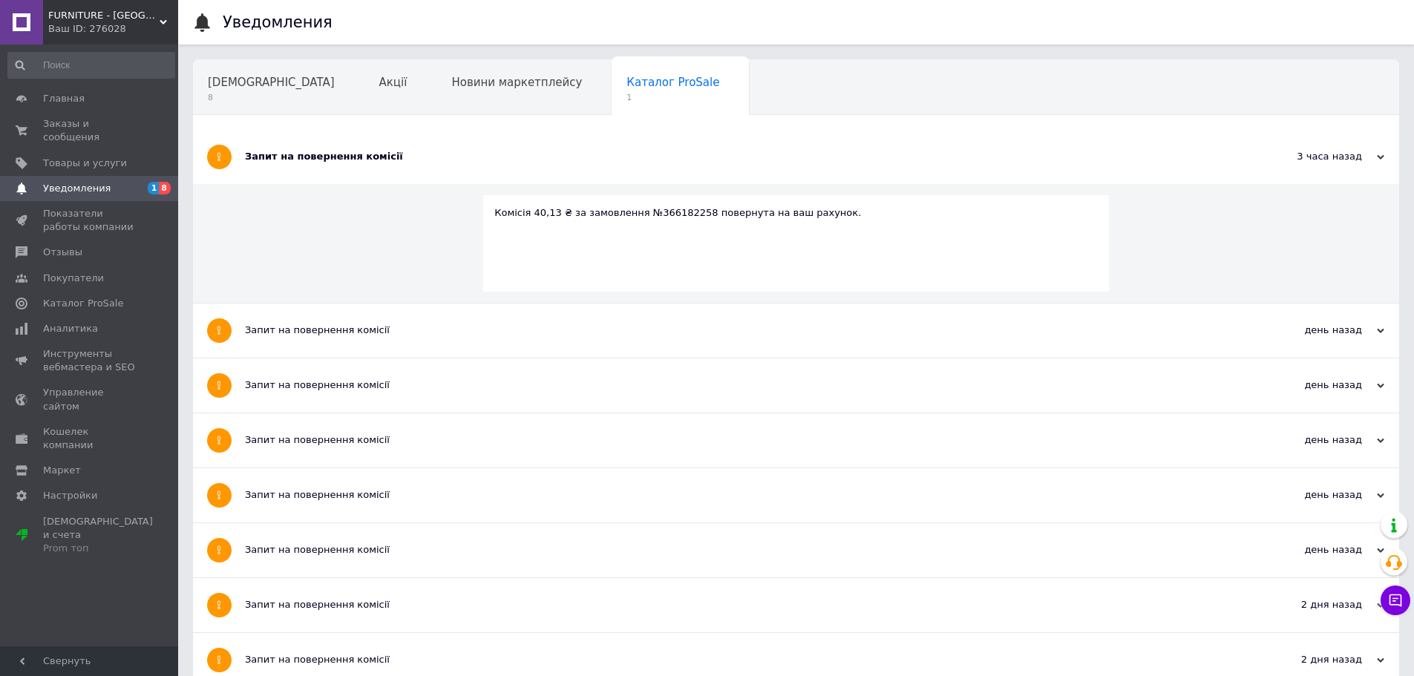
click at [320, 157] on div "Запит на повернення комісії" at bounding box center [740, 156] width 991 height 13
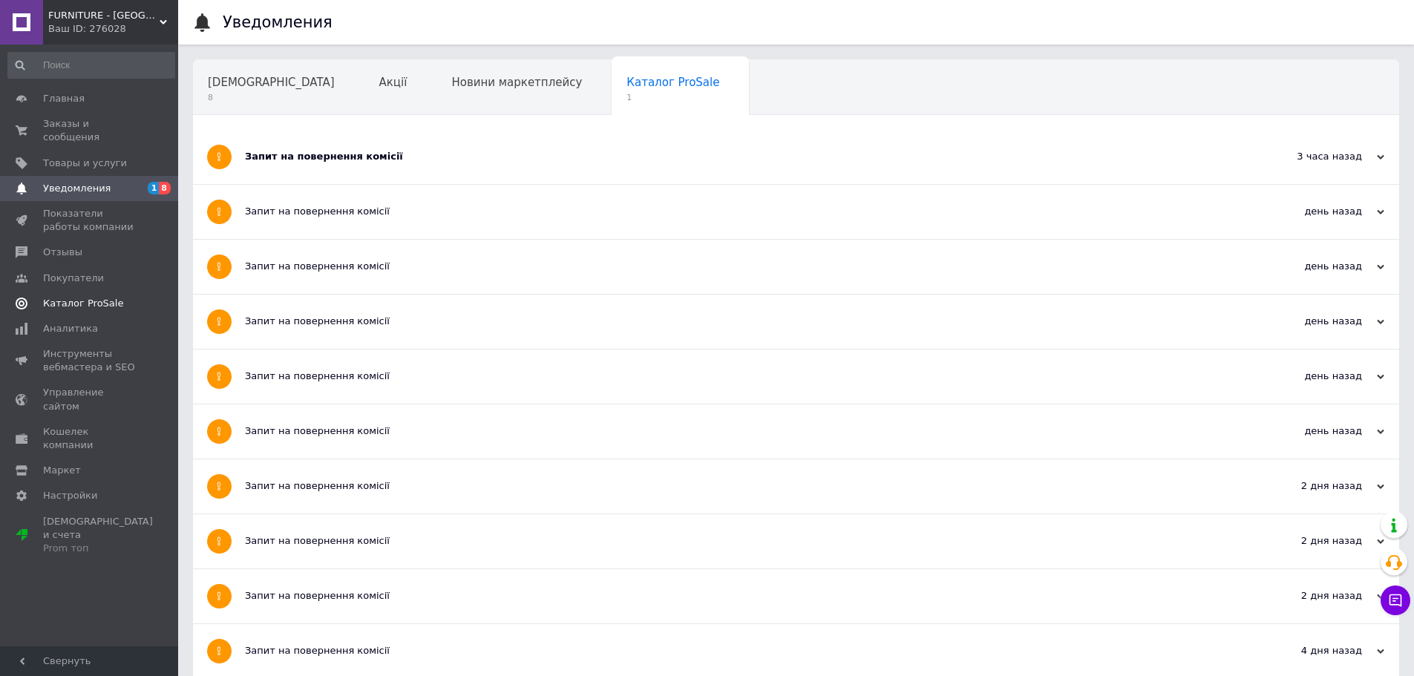
click at [86, 297] on span "Каталог ProSale" at bounding box center [83, 303] width 80 height 13
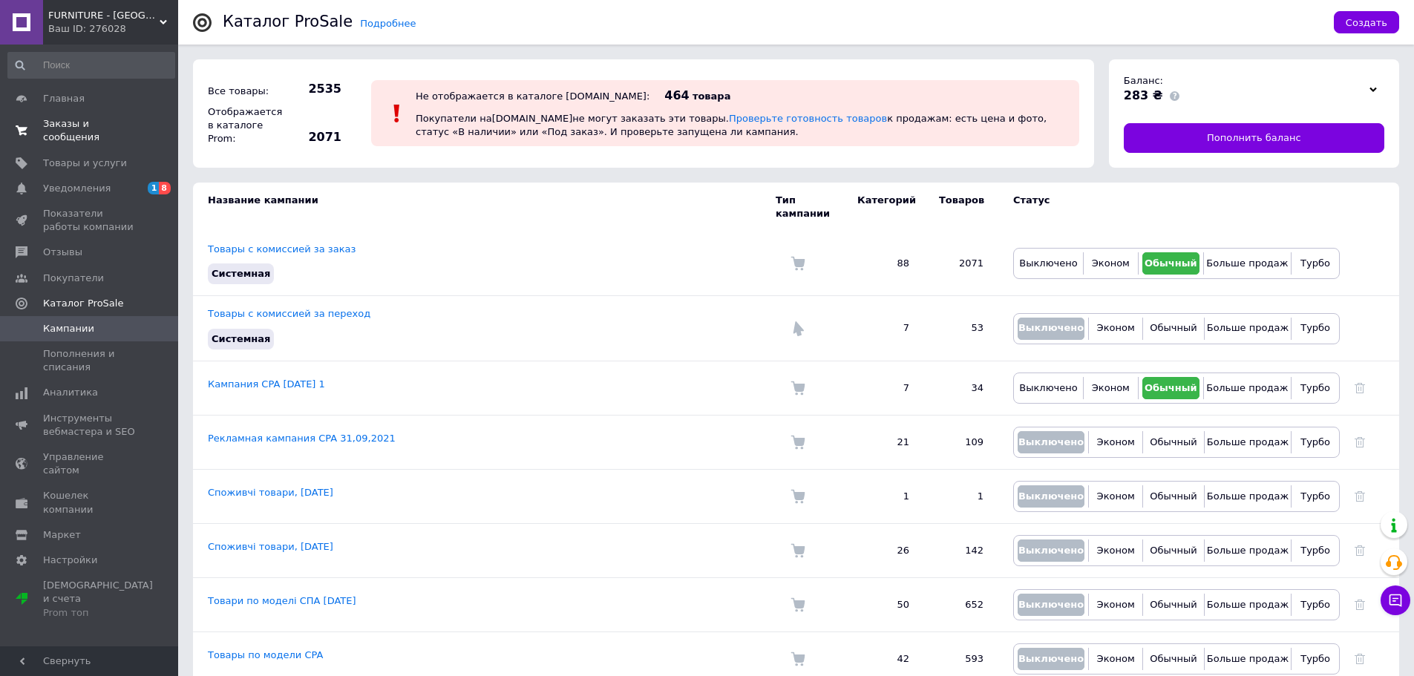
click at [50, 125] on span "Заказы и сообщения" at bounding box center [90, 130] width 94 height 27
